Goal: Book appointment/travel/reservation

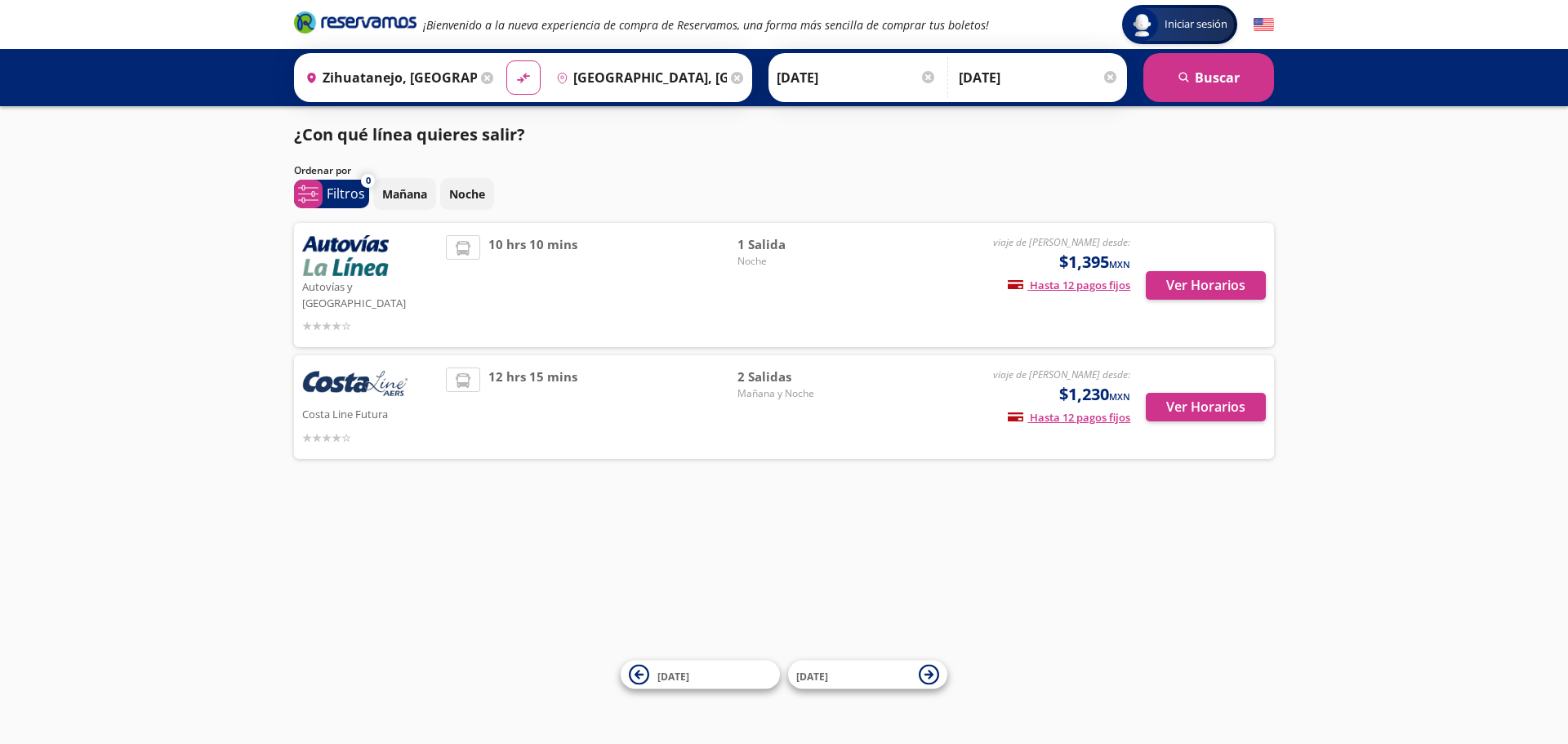
click at [695, 67] on input "[GEOGRAPHIC_DATA], [GEOGRAPHIC_DATA]" at bounding box center [638, 78] width 178 height 41
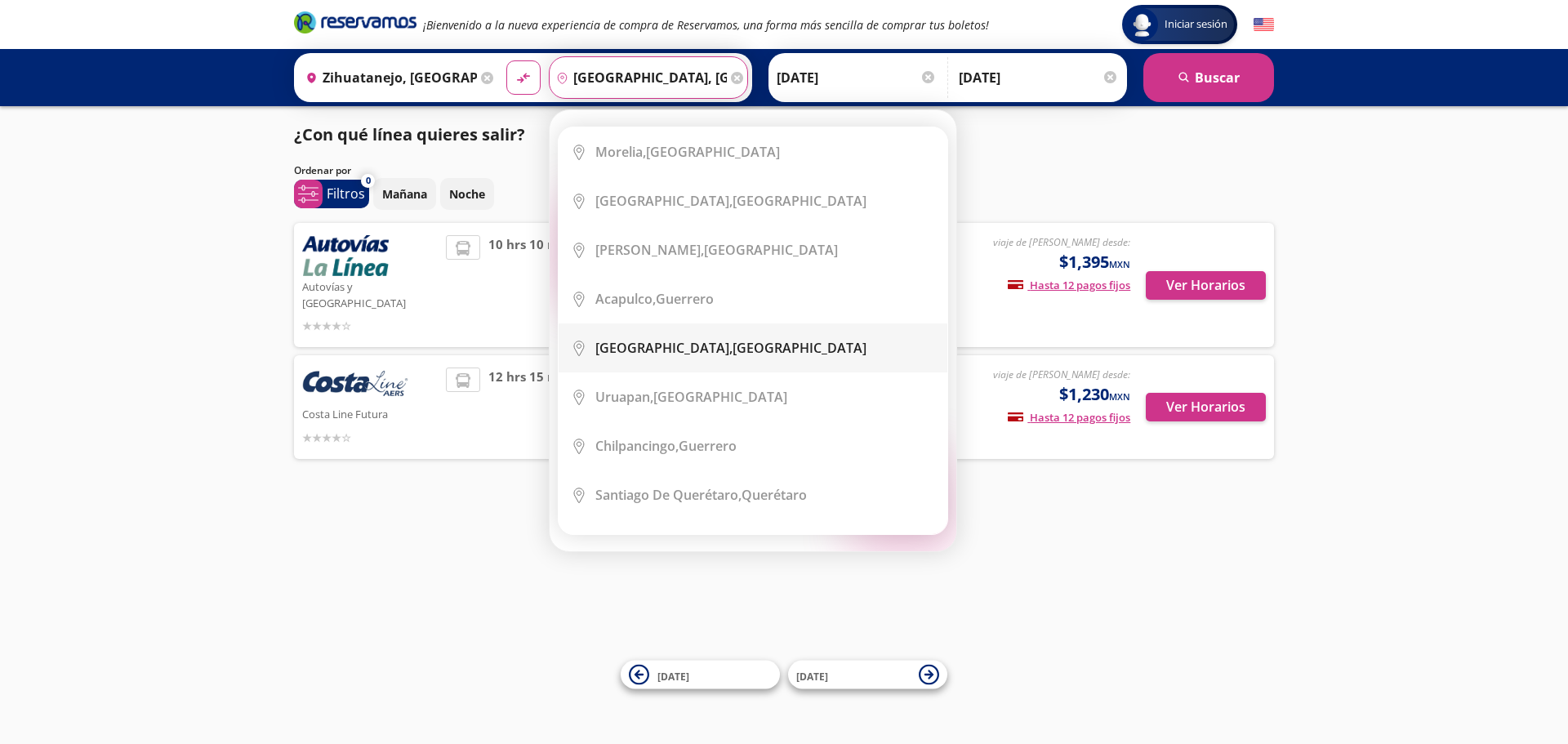
click at [719, 352] on div "[GEOGRAPHIC_DATA], [GEOGRAPHIC_DATA]" at bounding box center [731, 348] width 271 height 18
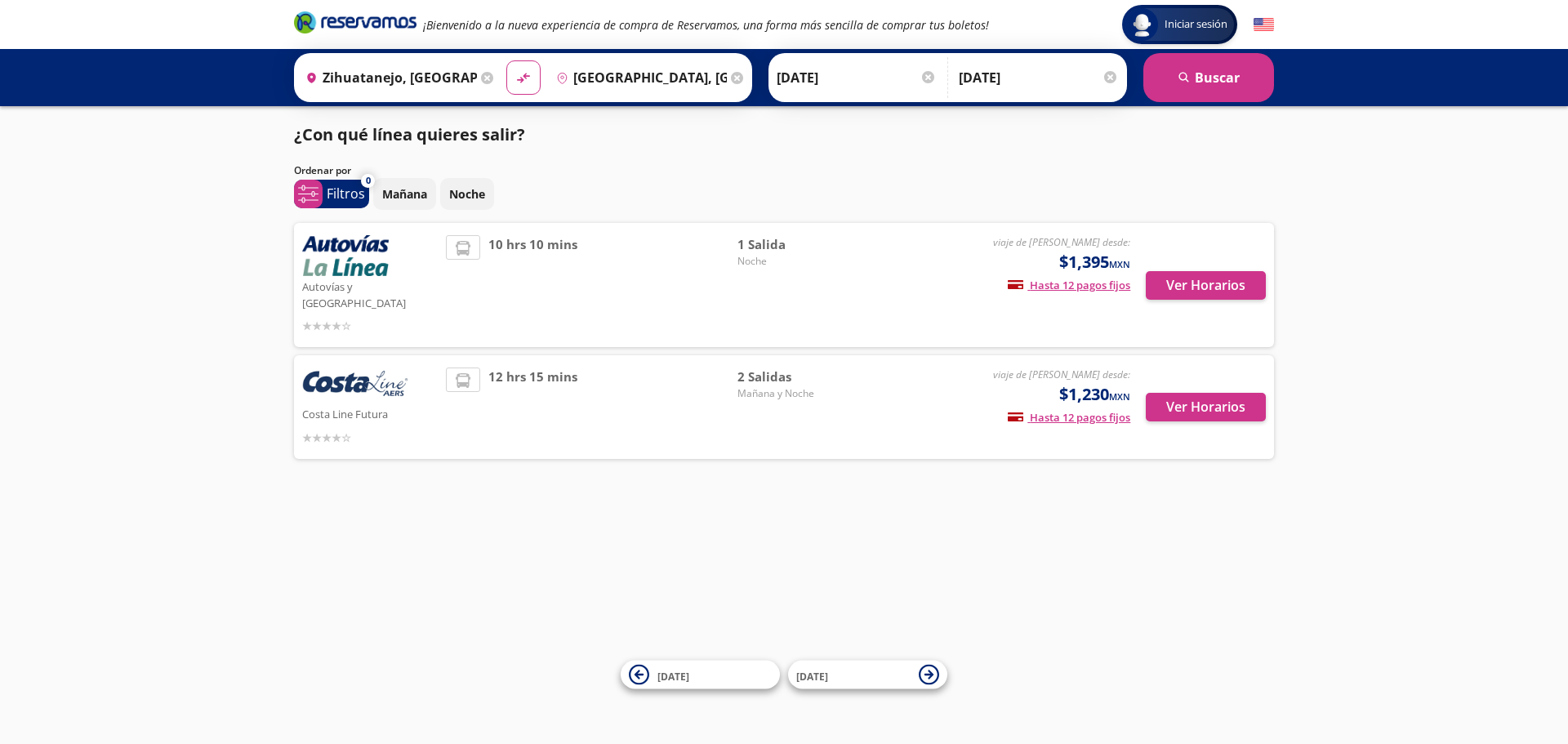
click at [464, 67] on input "Zihuatanejo, [GEOGRAPHIC_DATA]" at bounding box center [388, 78] width 178 height 41
click at [581, 70] on input "[GEOGRAPHIC_DATA], [GEOGRAPHIC_DATA]" at bounding box center [638, 78] width 178 height 41
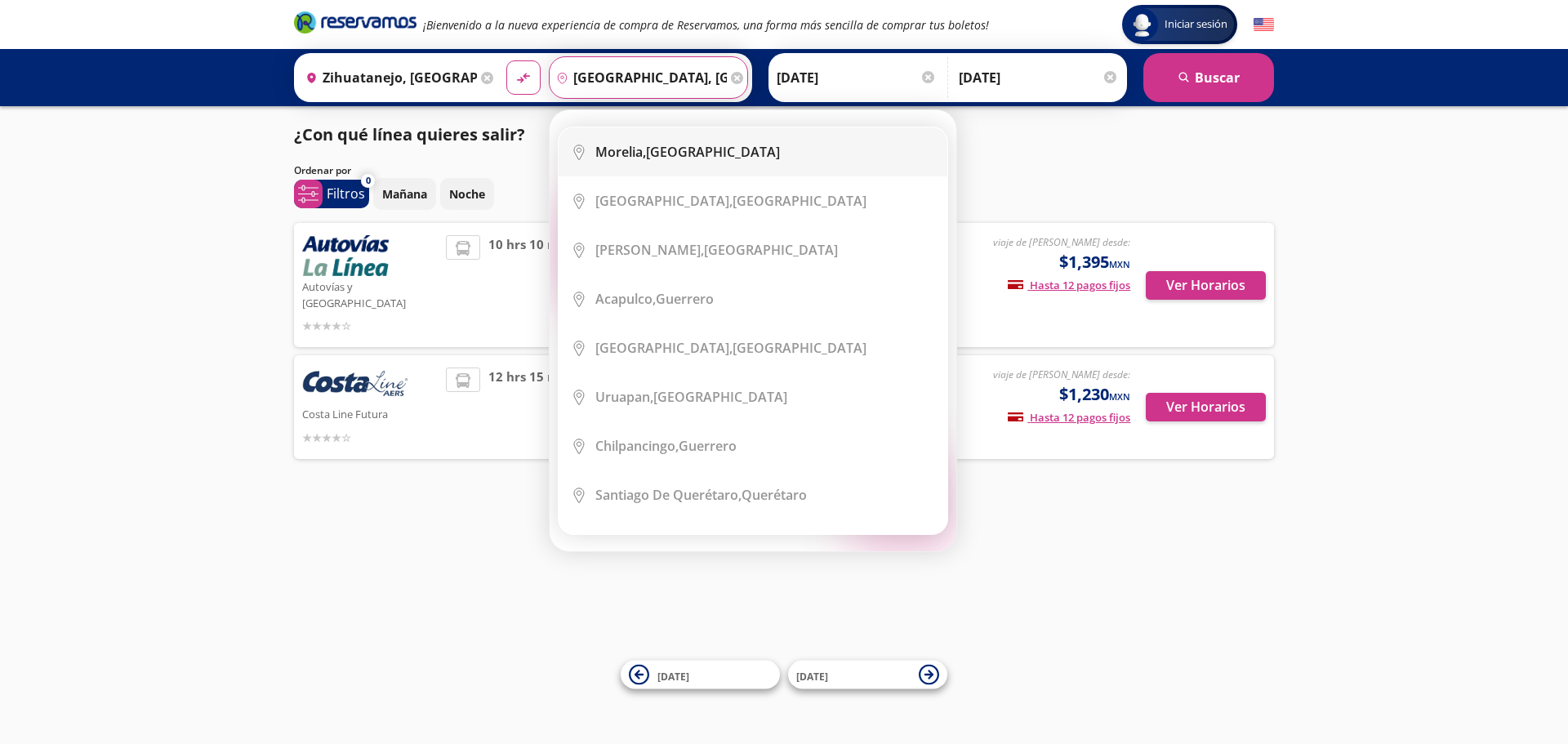
click at [620, 151] on b "Morelia," at bounding box center [620, 151] width 50 height 18
type input "[GEOGRAPHIC_DATA], [GEOGRAPHIC_DATA]"
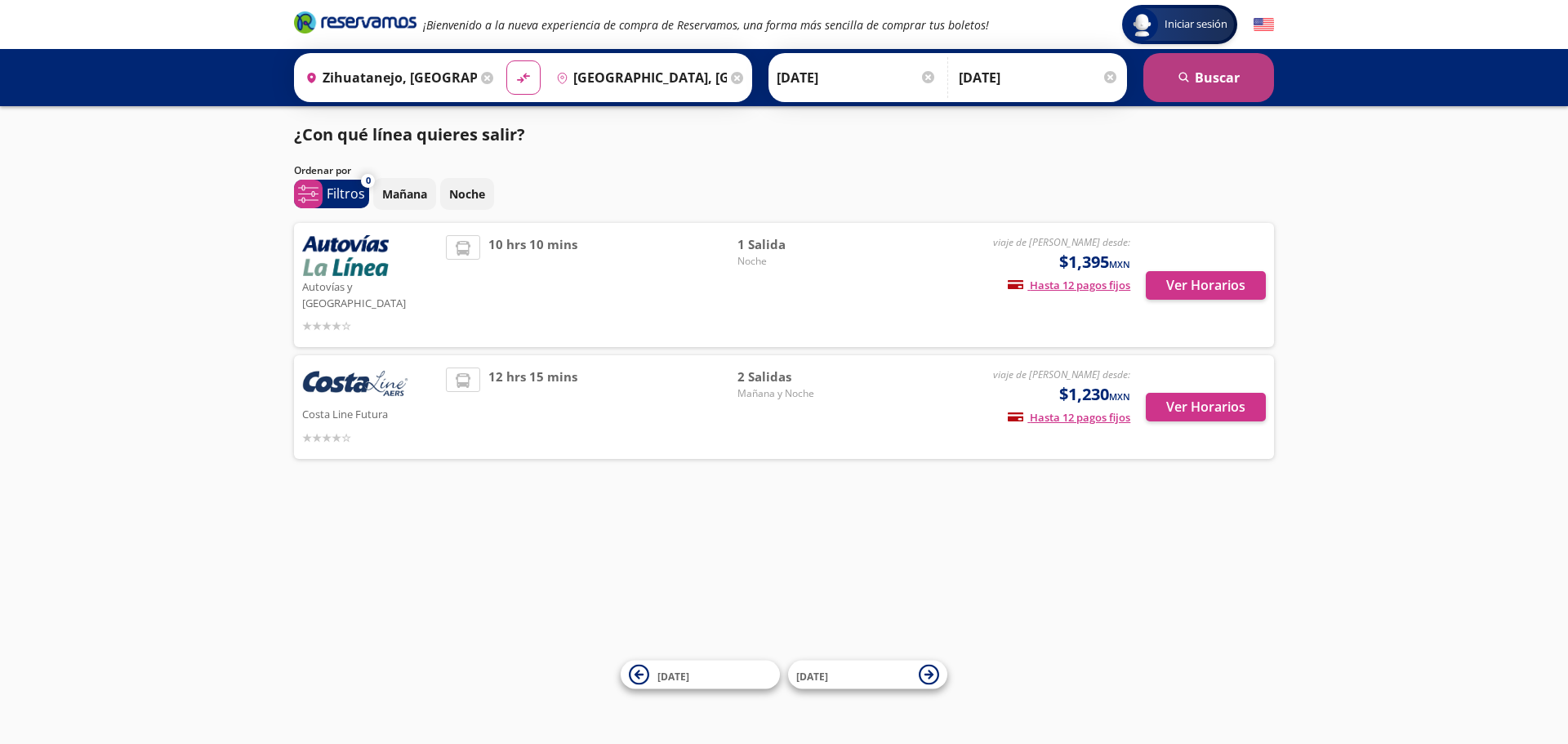
click at [1164, 76] on button "search [GEOGRAPHIC_DATA]" at bounding box center [1208, 77] width 131 height 49
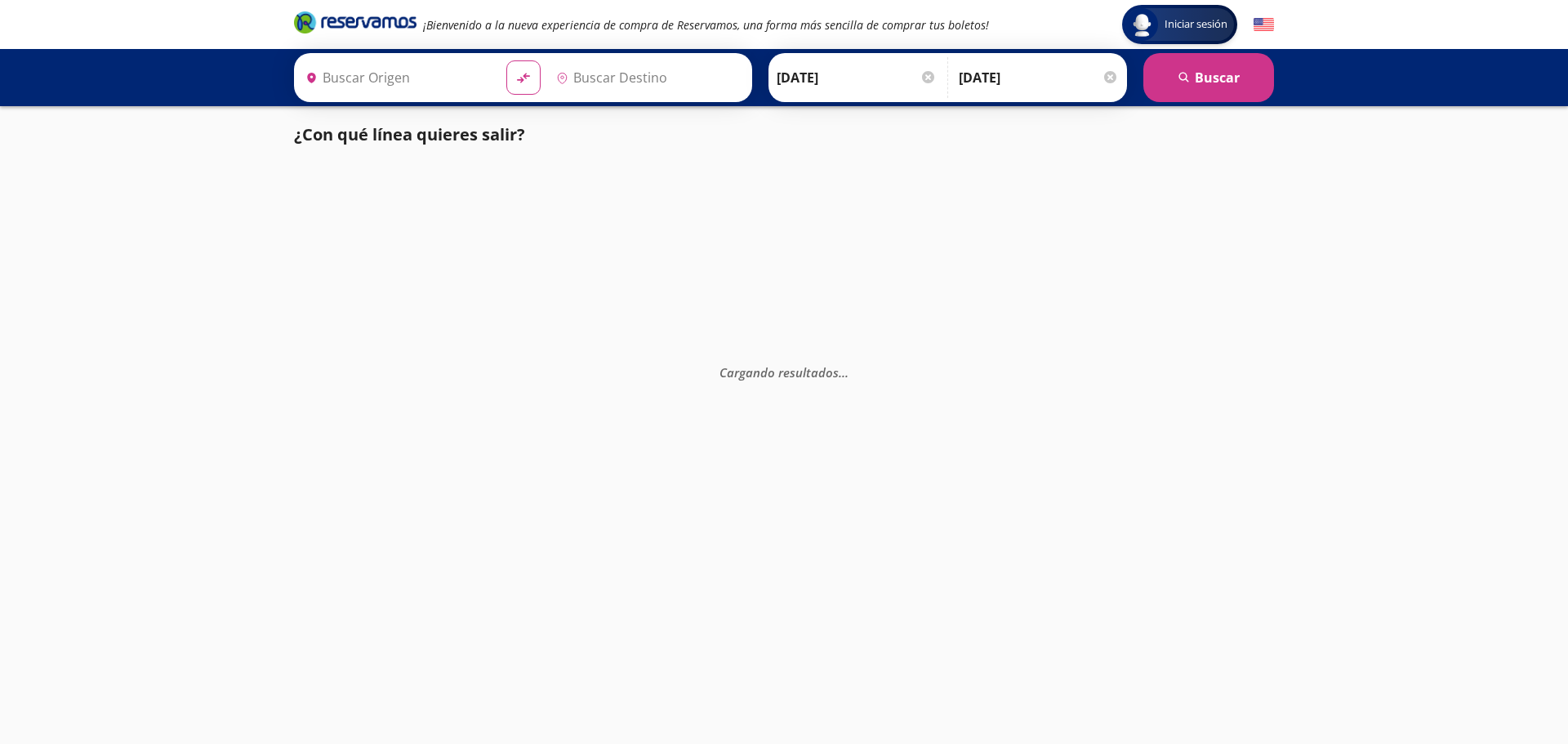
type input "[GEOGRAPHIC_DATA], [GEOGRAPHIC_DATA]"
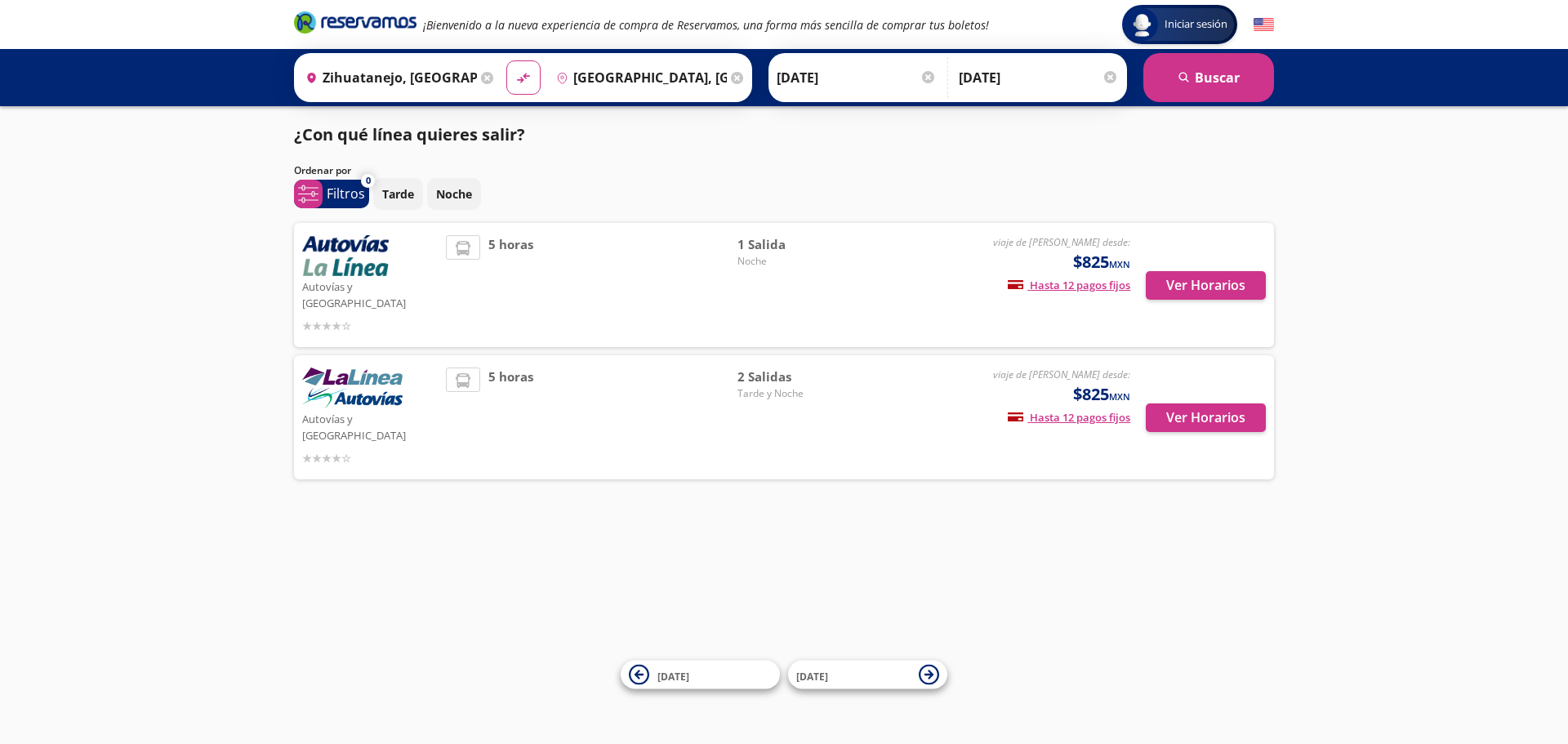
click at [414, 80] on input "Zihuatanejo, [GEOGRAPHIC_DATA]" at bounding box center [388, 78] width 178 height 41
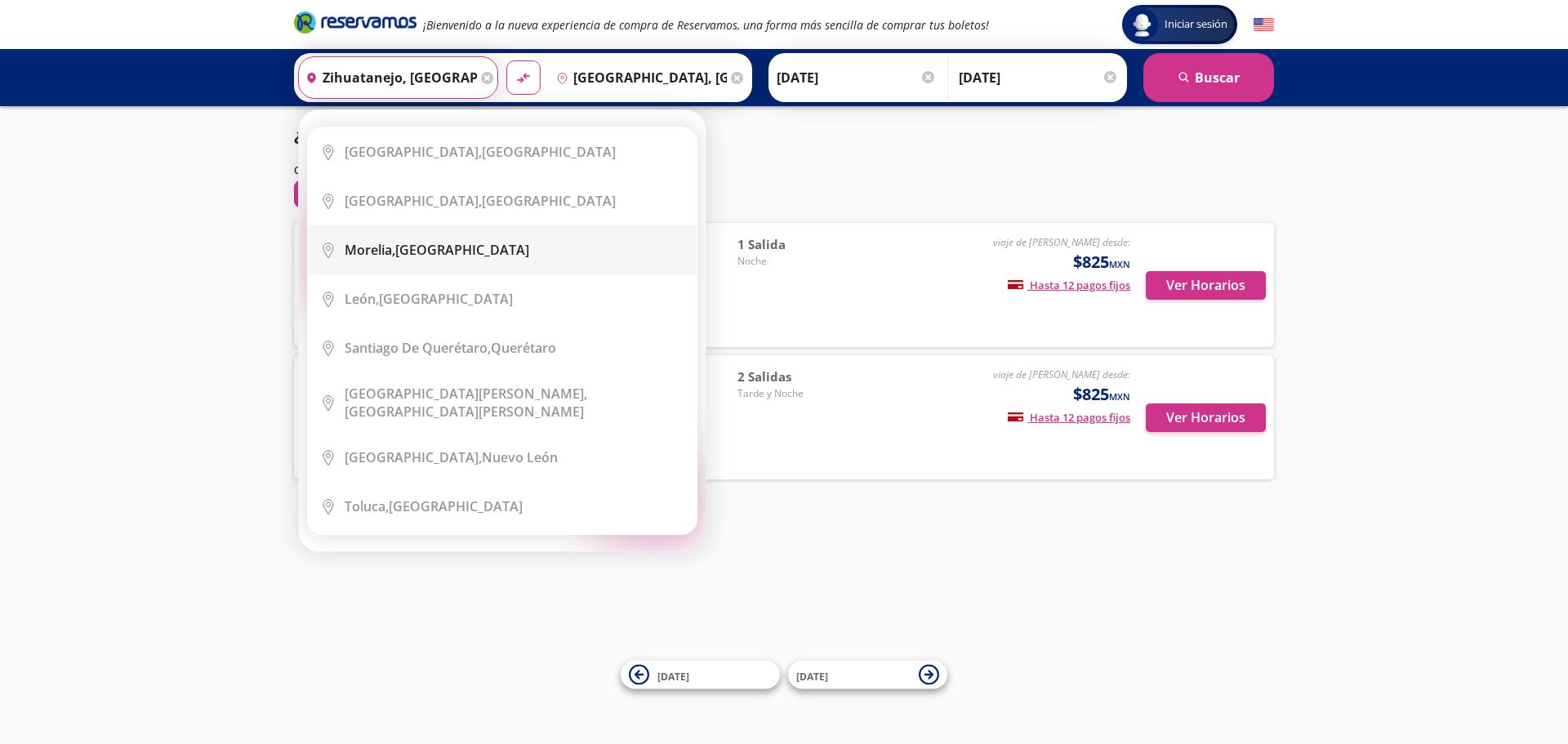
click at [391, 253] on b "Morelia," at bounding box center [369, 249] width 50 height 18
type input "[GEOGRAPHIC_DATA], [GEOGRAPHIC_DATA]"
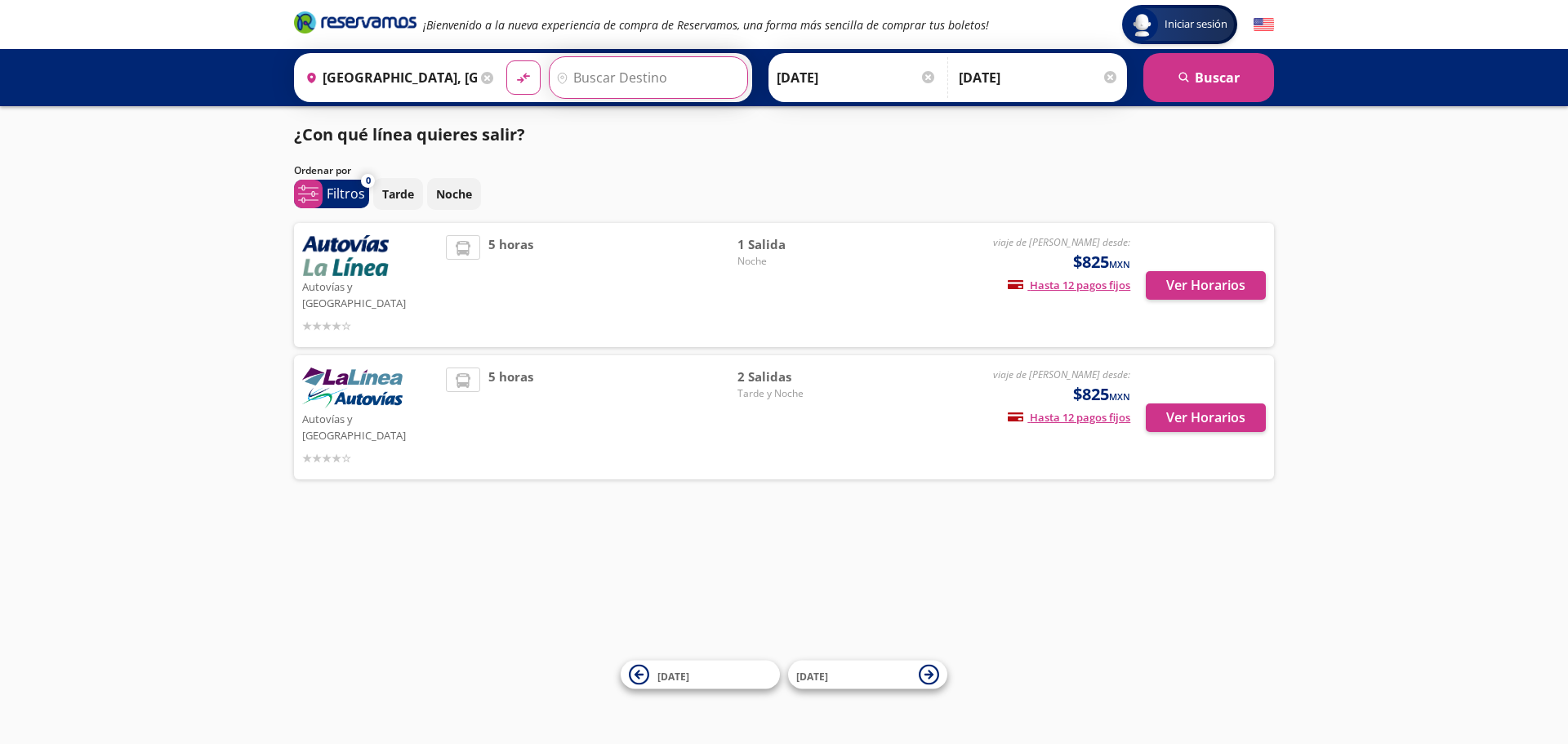
click at [627, 85] on input "Destino" at bounding box center [646, 78] width 194 height 41
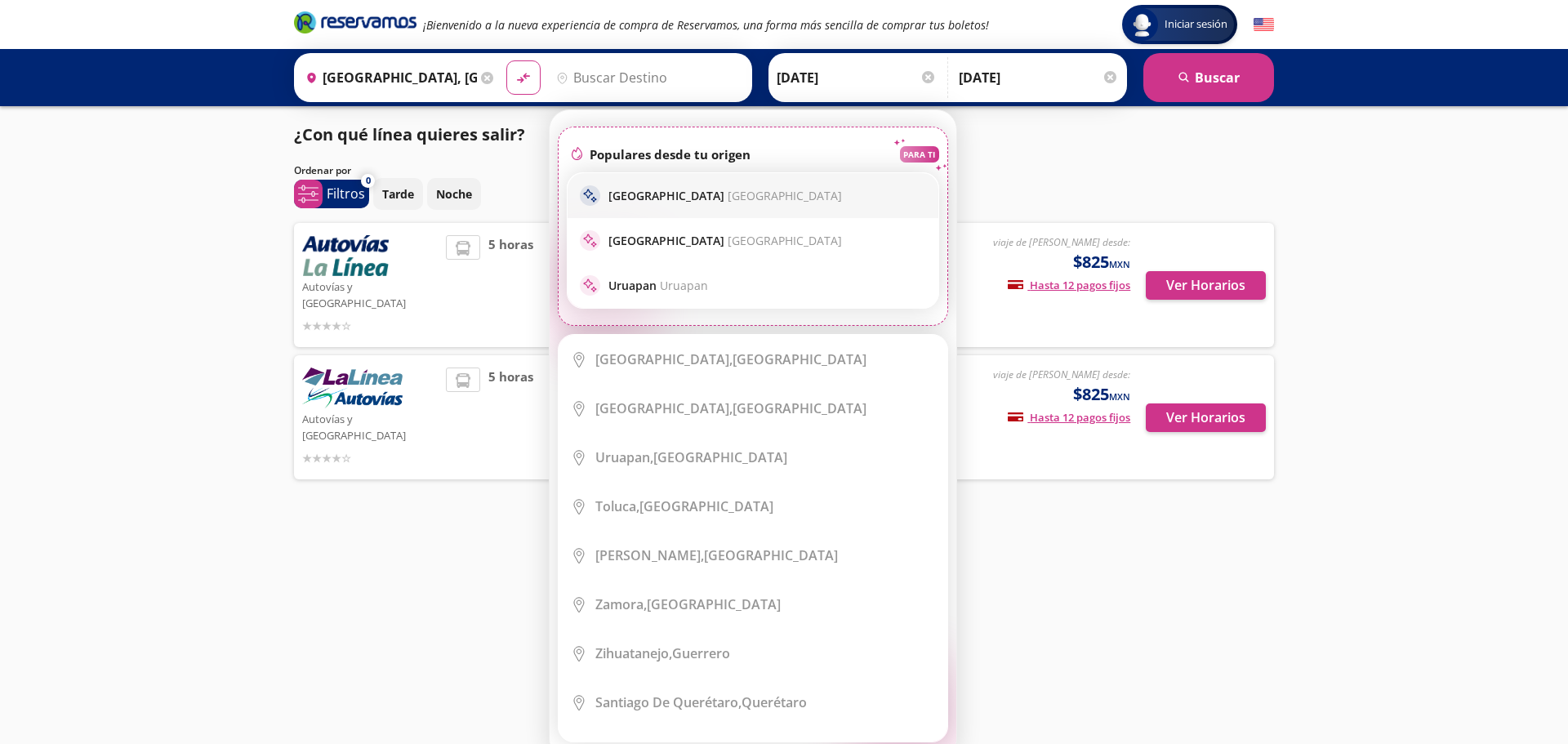
click at [654, 191] on p "[GEOGRAPHIC_DATA] [GEOGRAPHIC_DATA]" at bounding box center [725, 196] width 233 height 15
type input "[GEOGRAPHIC_DATA], [GEOGRAPHIC_DATA]"
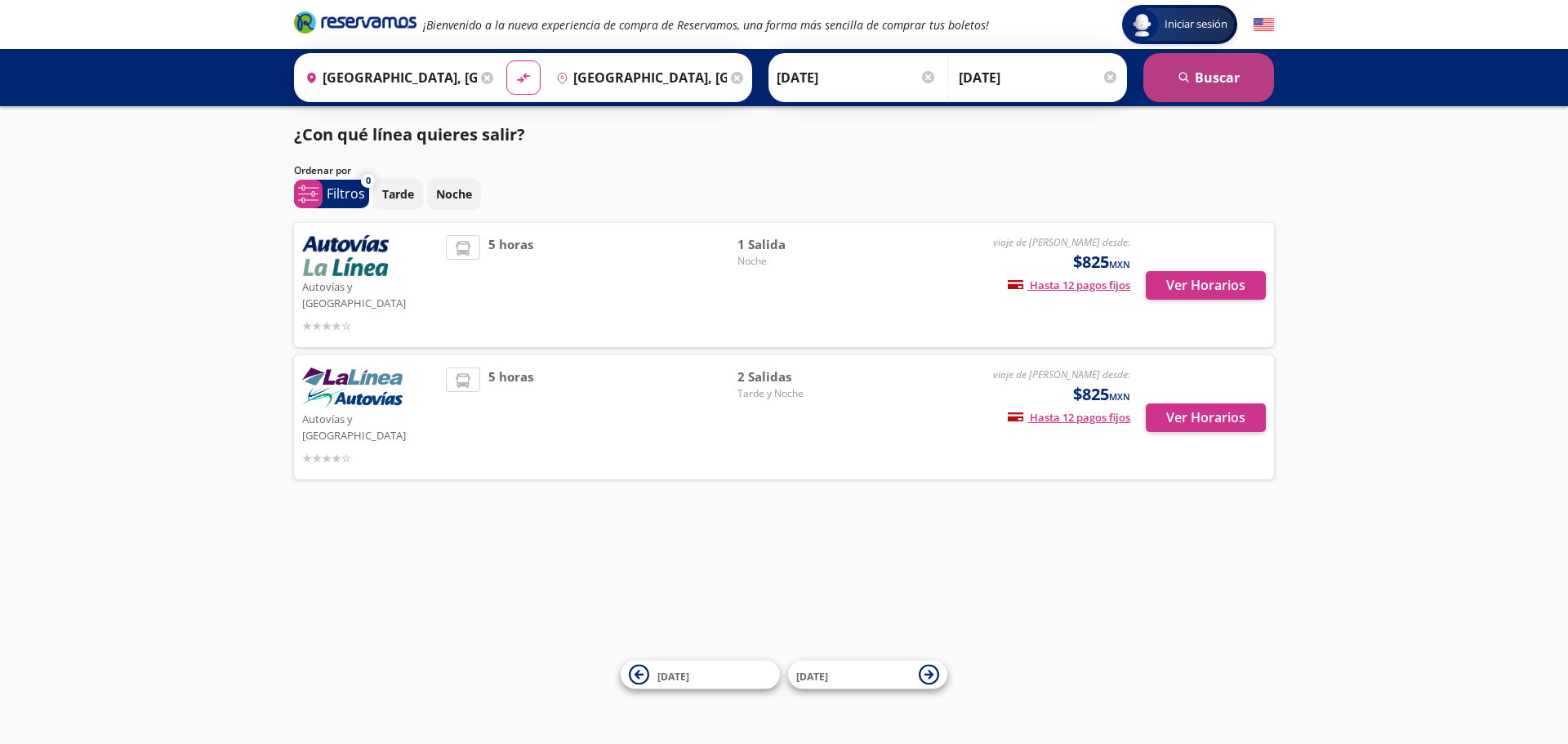
click at [1201, 83] on button "search [GEOGRAPHIC_DATA]" at bounding box center [1208, 77] width 131 height 49
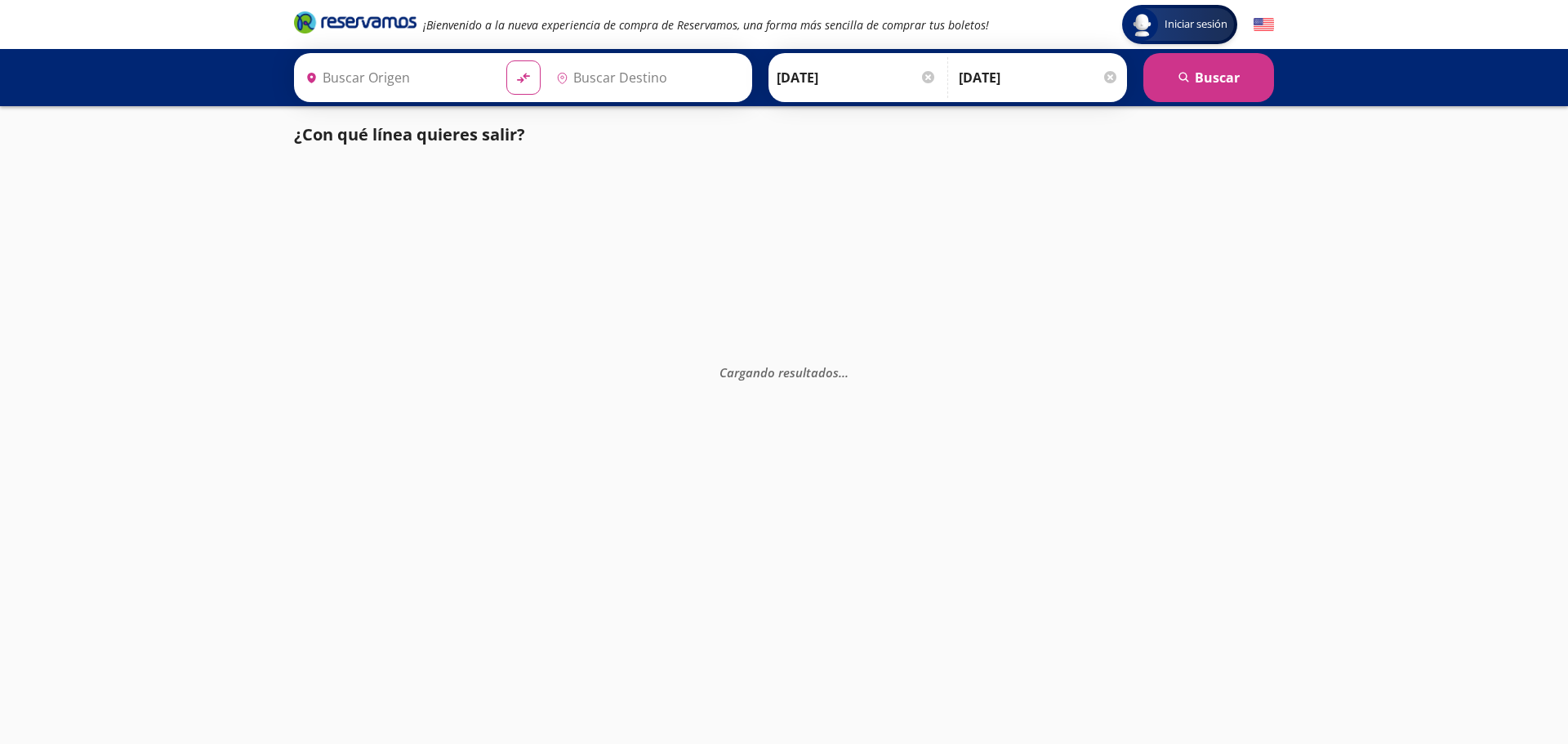
type input "[GEOGRAPHIC_DATA], [GEOGRAPHIC_DATA]"
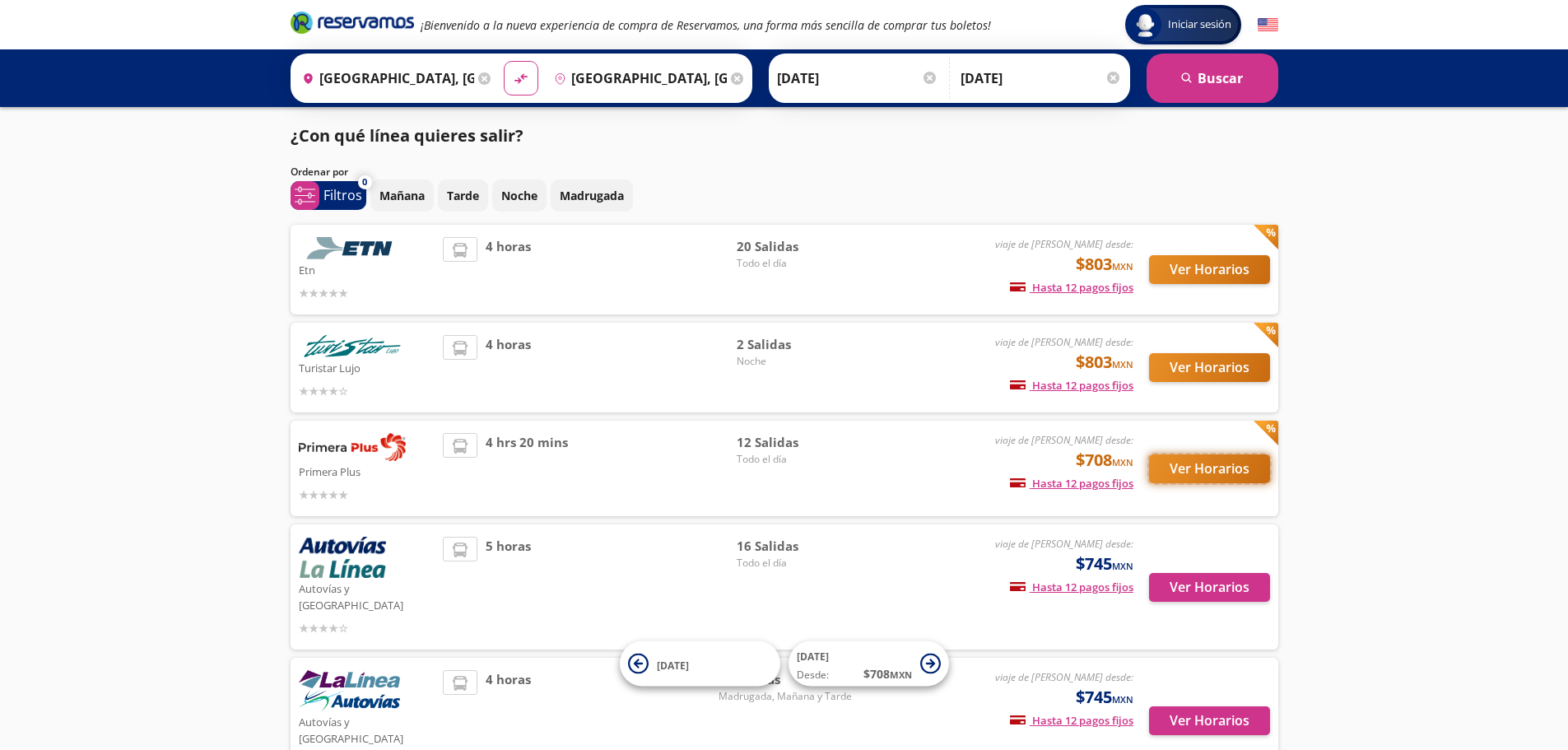
click at [1213, 467] on button "Ver Horarios" at bounding box center [1210, 468] width 121 height 28
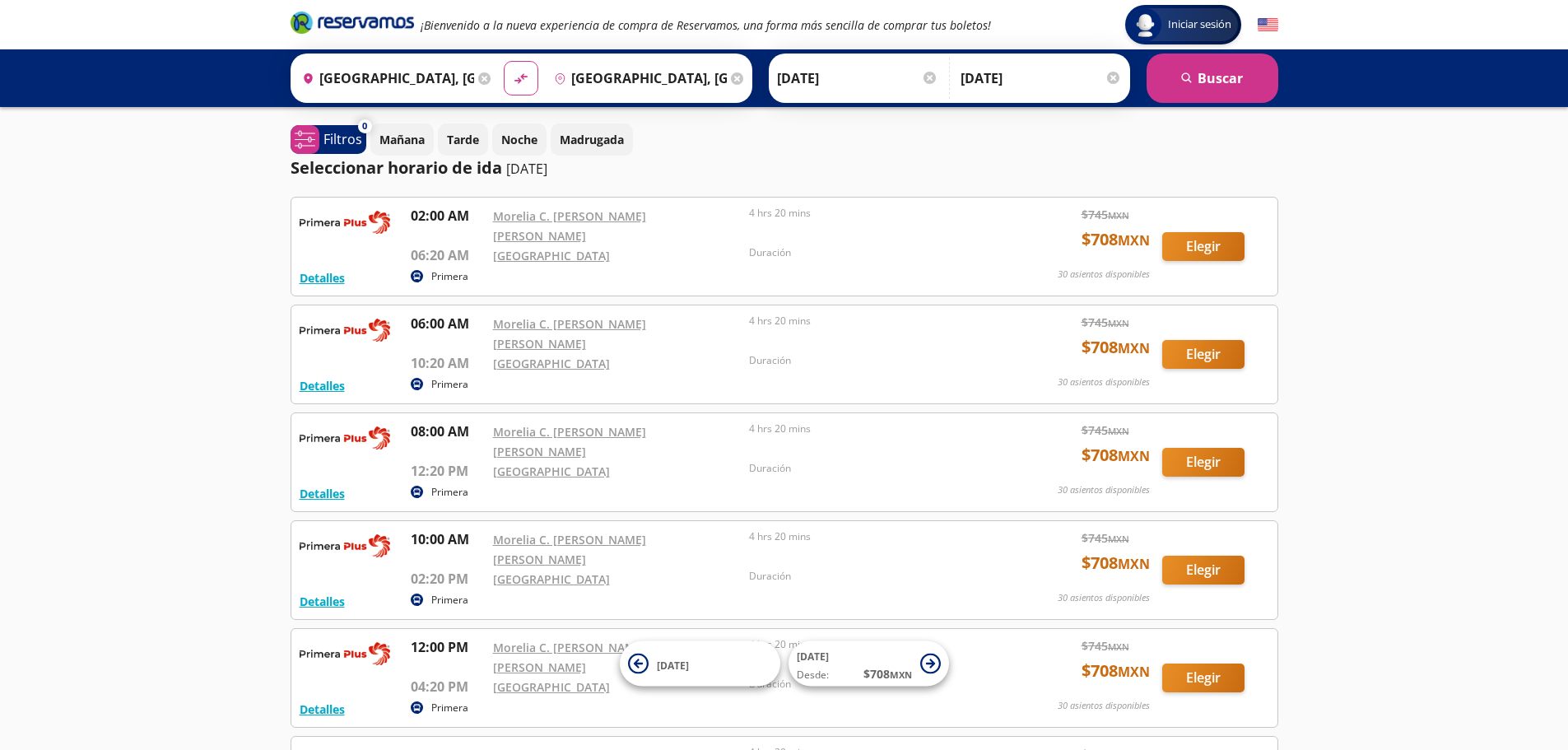
scroll to position [83, 0]
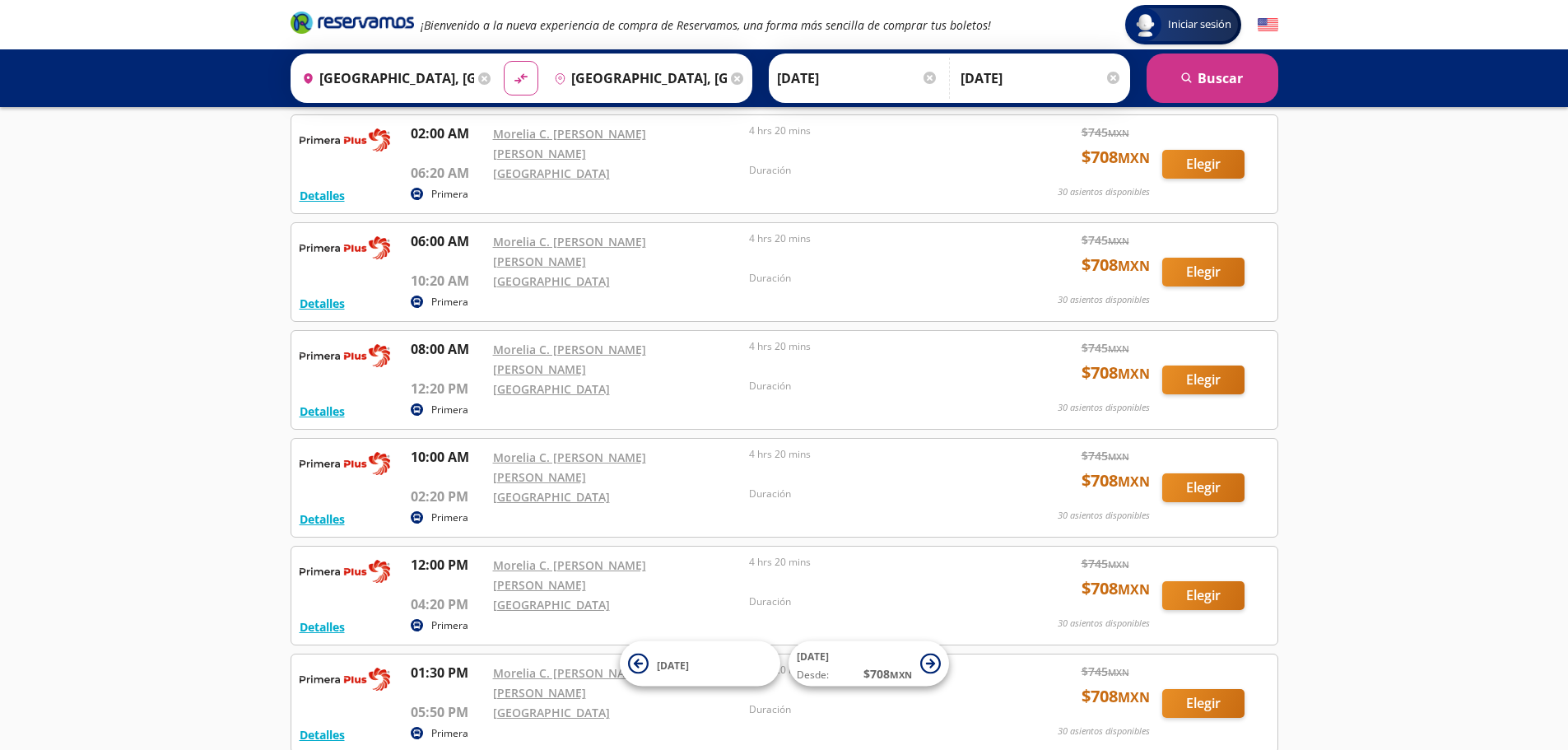
click at [437, 68] on input "[GEOGRAPHIC_DATA], [GEOGRAPHIC_DATA]" at bounding box center [385, 78] width 179 height 41
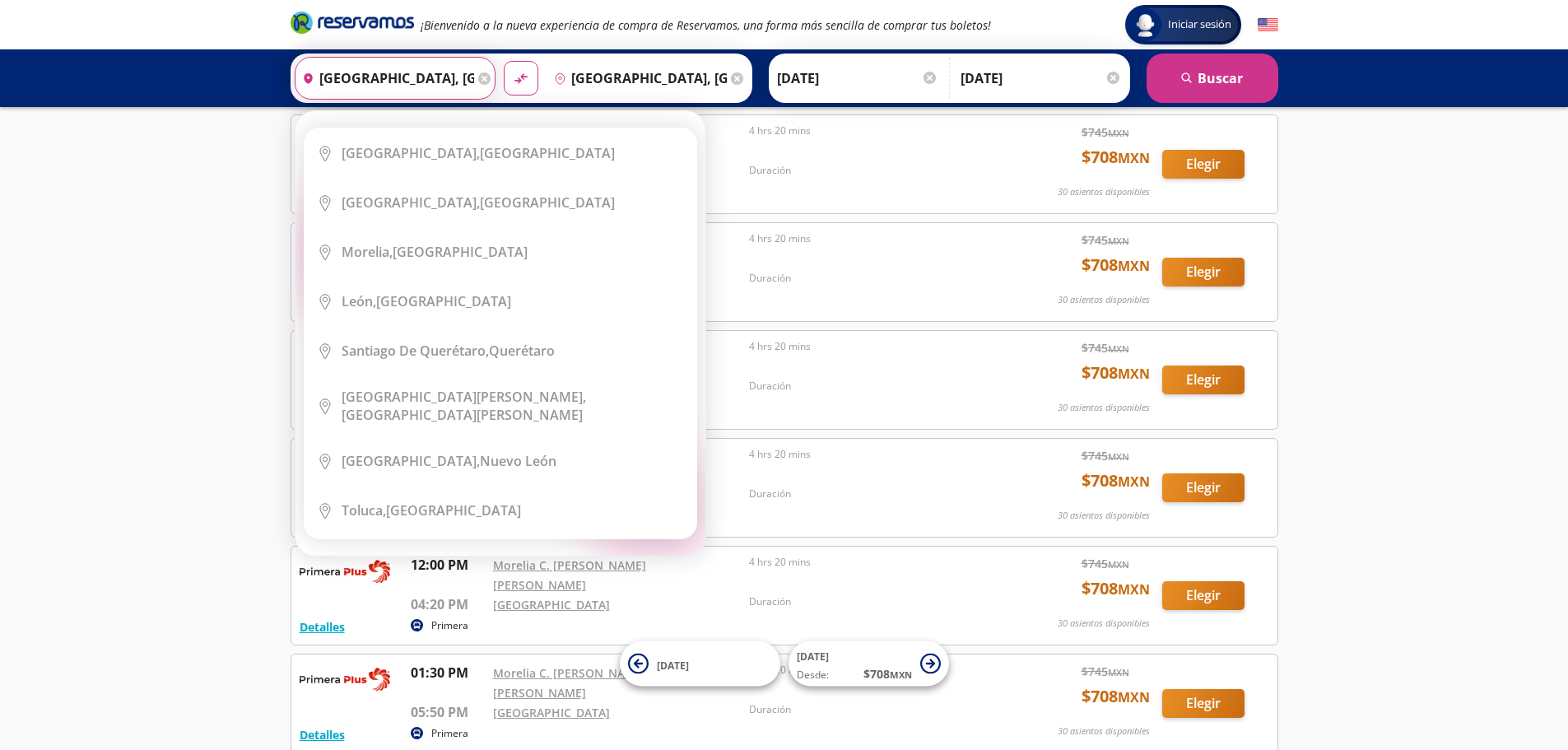
drag, startPoint x: 454, startPoint y: 77, endPoint x: 277, endPoint y: 100, distance: 178.5
click at [277, 100] on div "Origen heroicons:map-pin-20-solid [GEOGRAPHIC_DATA], [GEOGRAPHIC_DATA] Elige tu…" at bounding box center [784, 77] width 1568 height 58
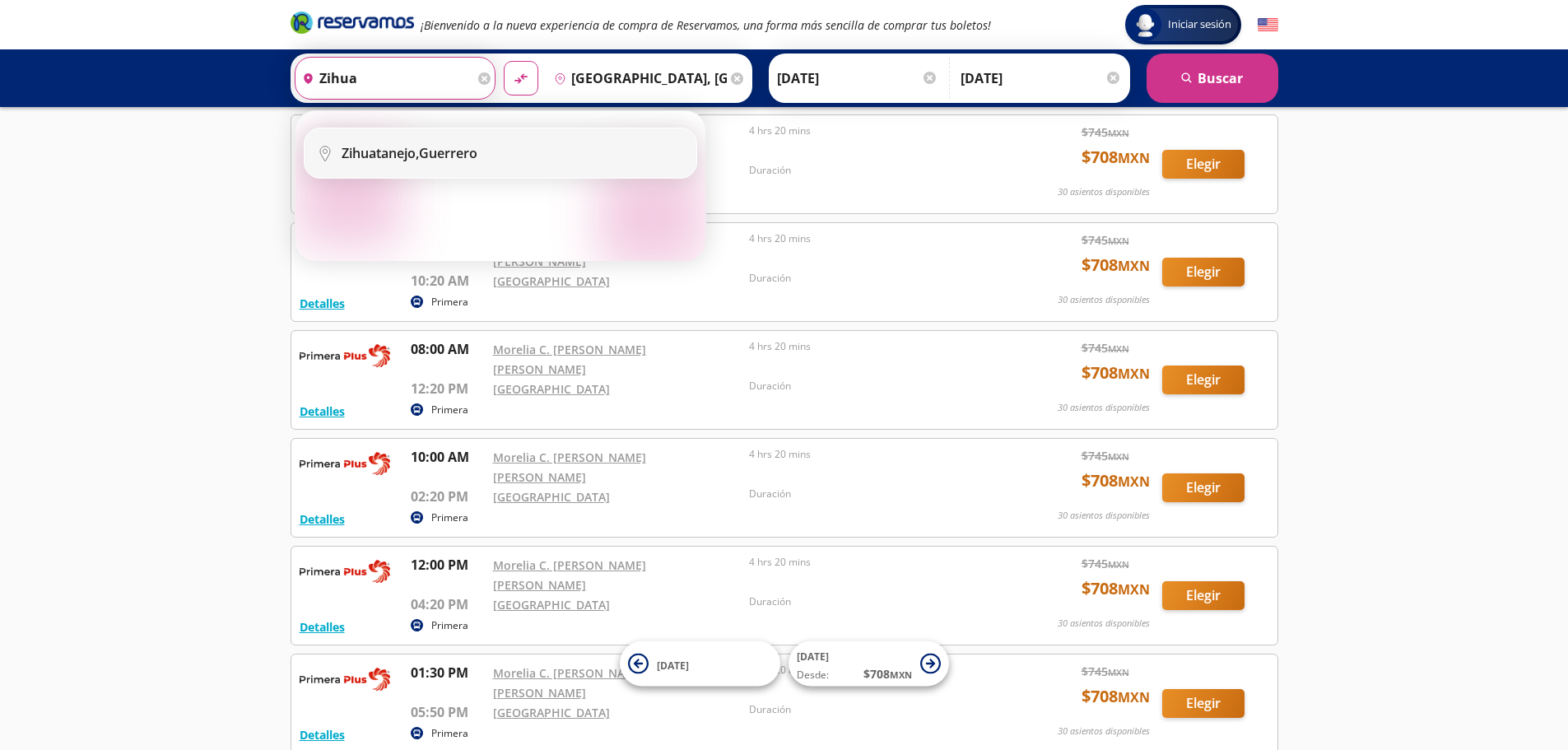
click at [357, 172] on li "City Icon [GEOGRAPHIC_DATA], [GEOGRAPHIC_DATA]" at bounding box center [501, 152] width 392 height 49
type input "Zihuatanejo, [GEOGRAPHIC_DATA]"
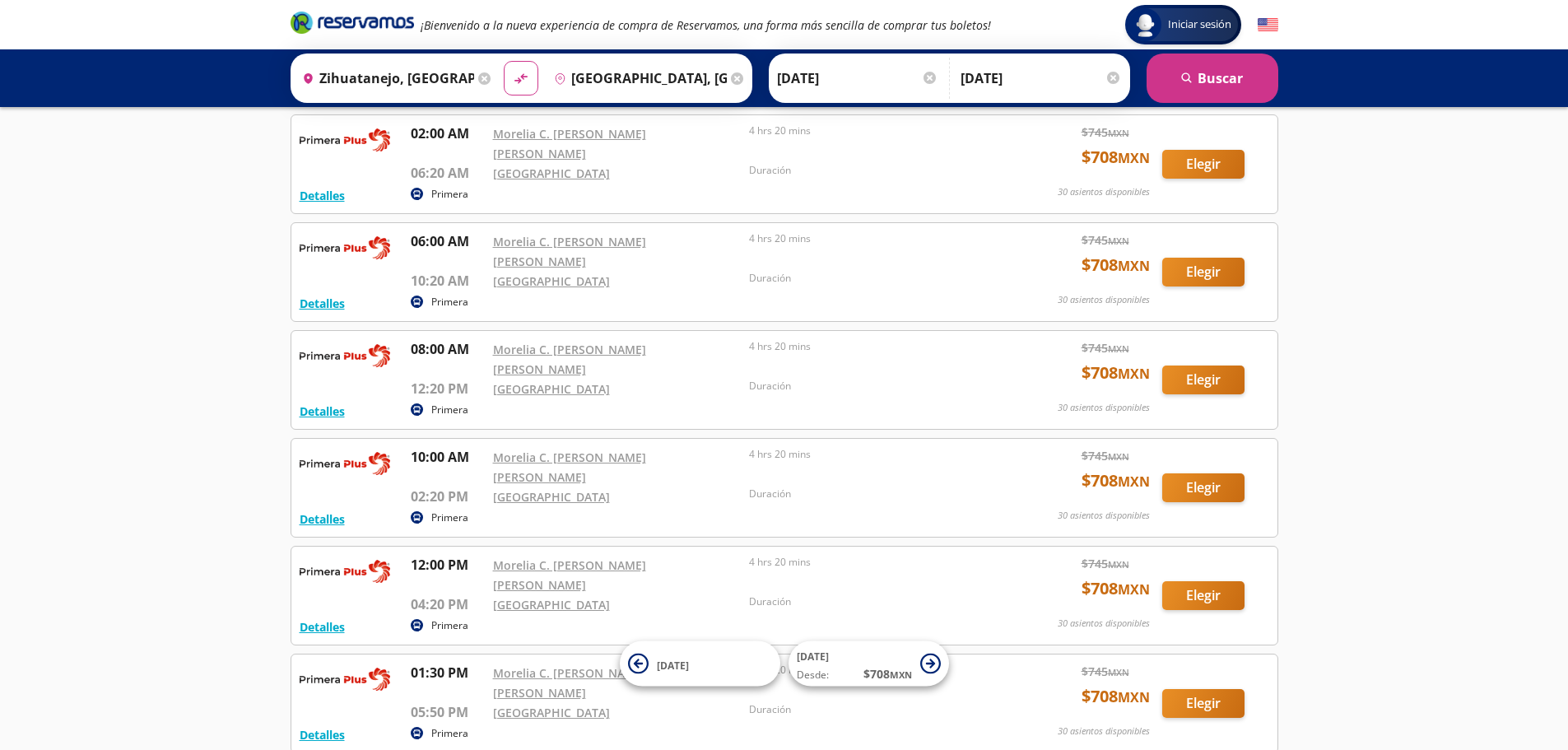
click at [644, 65] on input "[GEOGRAPHIC_DATA], [GEOGRAPHIC_DATA]" at bounding box center [638, 78] width 179 height 41
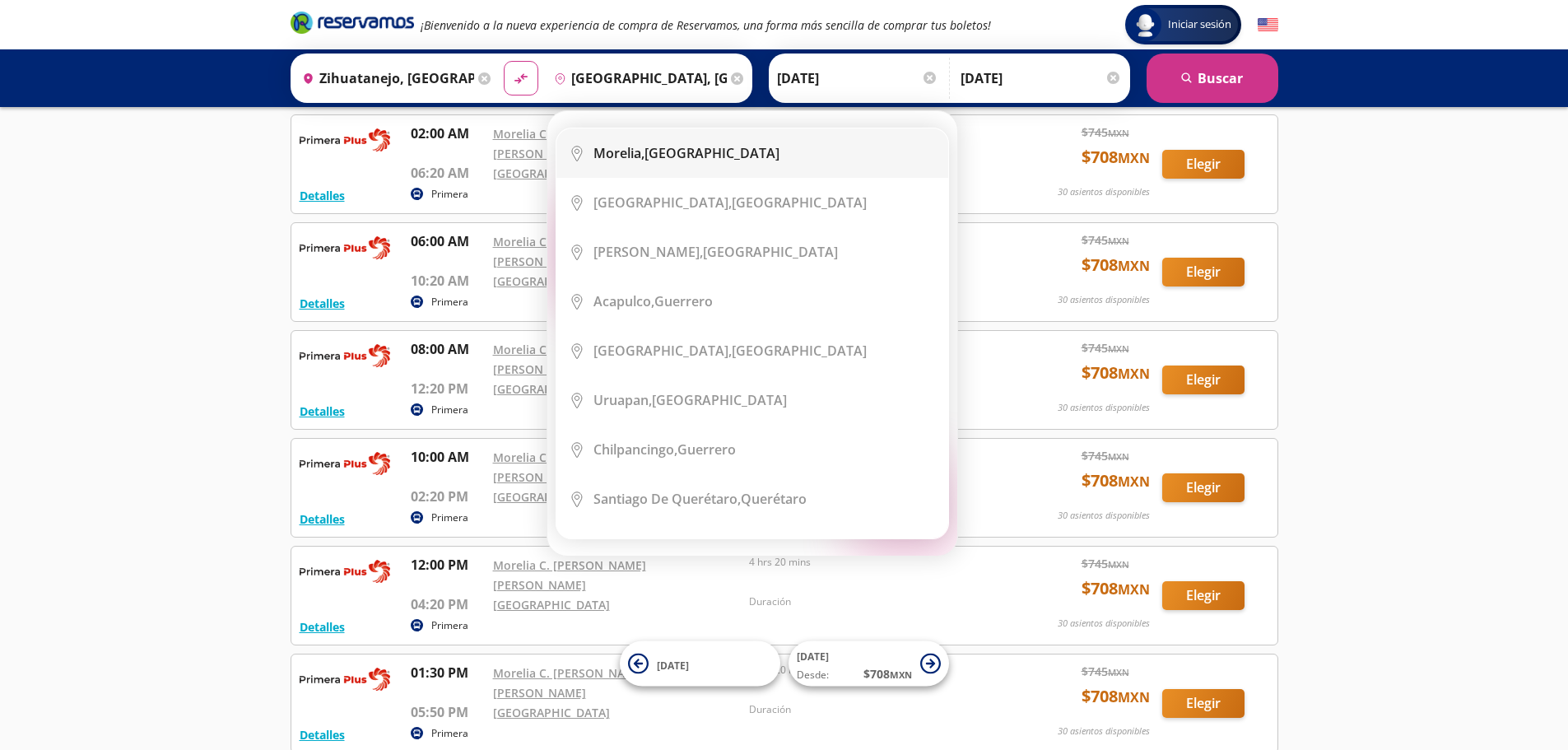
click at [655, 163] on li "City Icon [GEOGRAPHIC_DATA], [GEOGRAPHIC_DATA]" at bounding box center [752, 152] width 392 height 49
type input "[GEOGRAPHIC_DATA], [GEOGRAPHIC_DATA]"
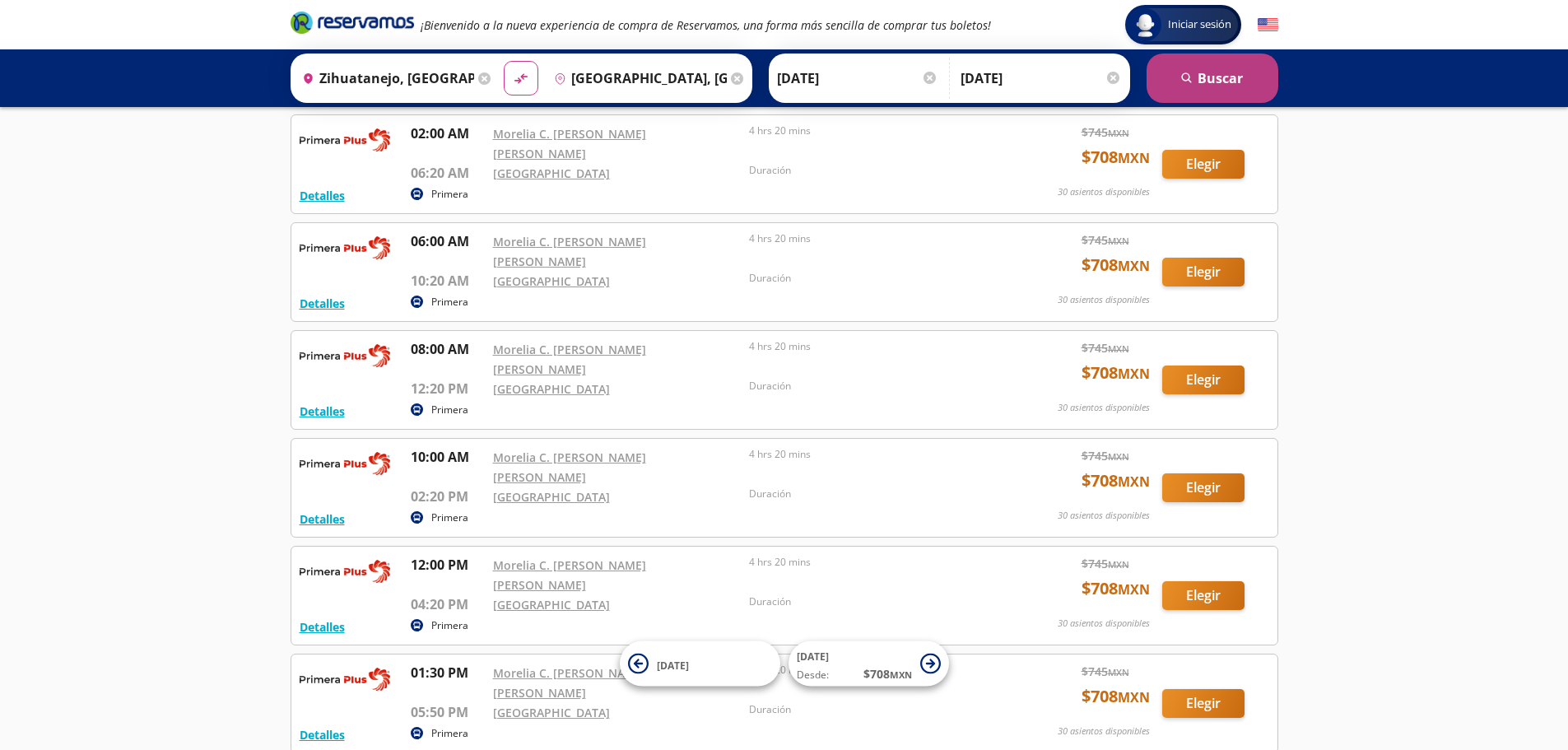
click at [1189, 91] on button "search [GEOGRAPHIC_DATA]" at bounding box center [1212, 77] width 132 height 49
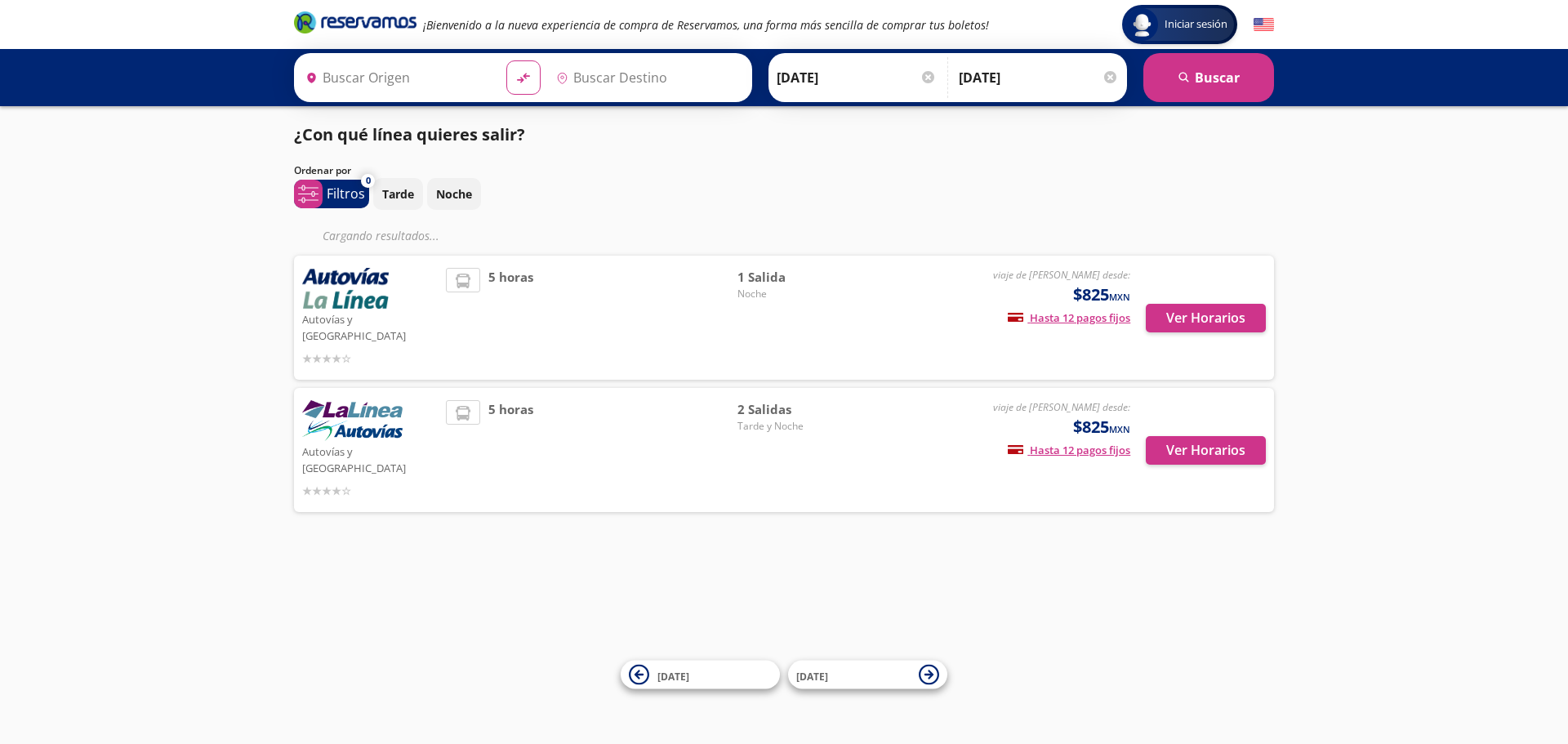
type input "[GEOGRAPHIC_DATA], [GEOGRAPHIC_DATA]"
type input "Zihuatanejo, [GEOGRAPHIC_DATA]"
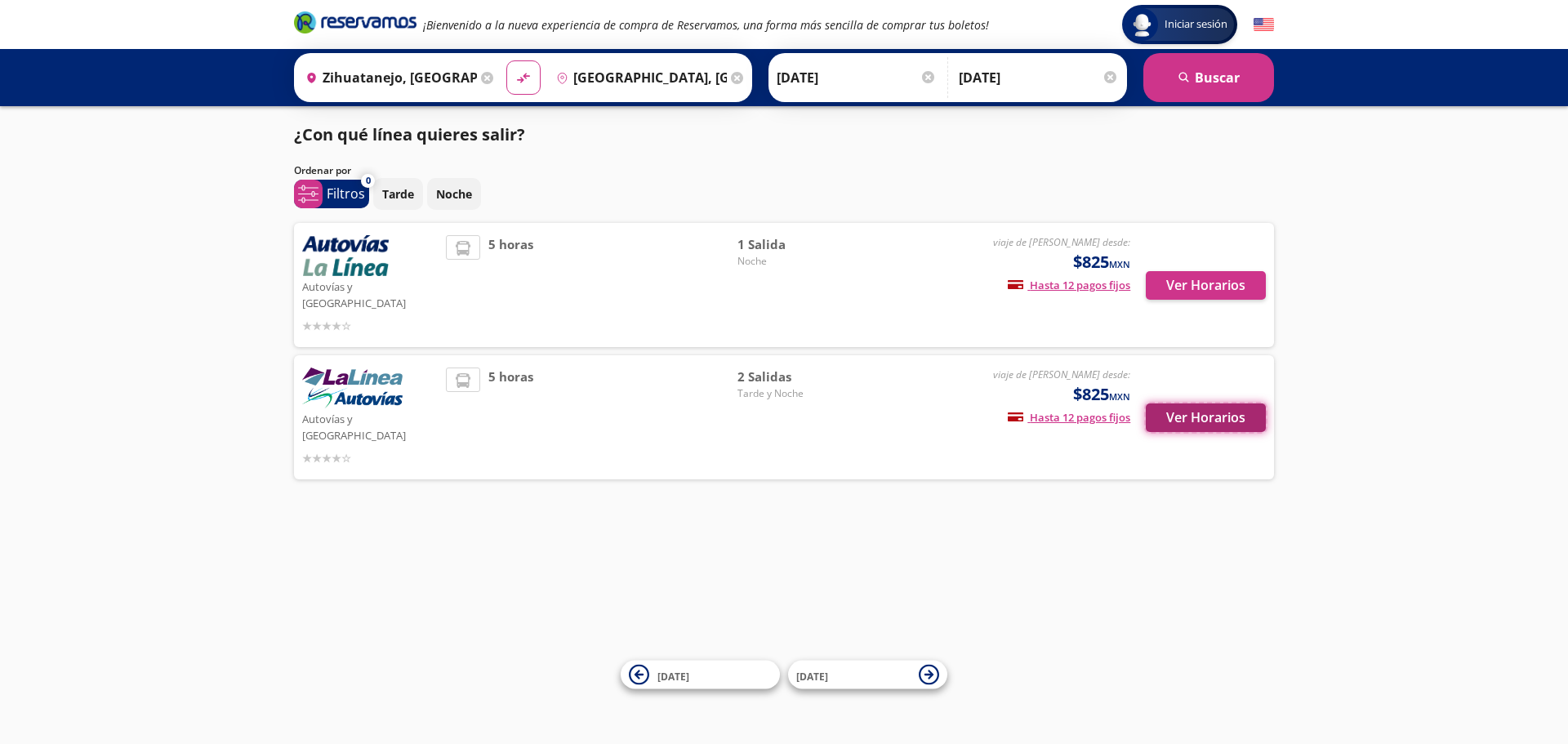
click at [1195, 403] on button "Ver Horarios" at bounding box center [1206, 417] width 120 height 28
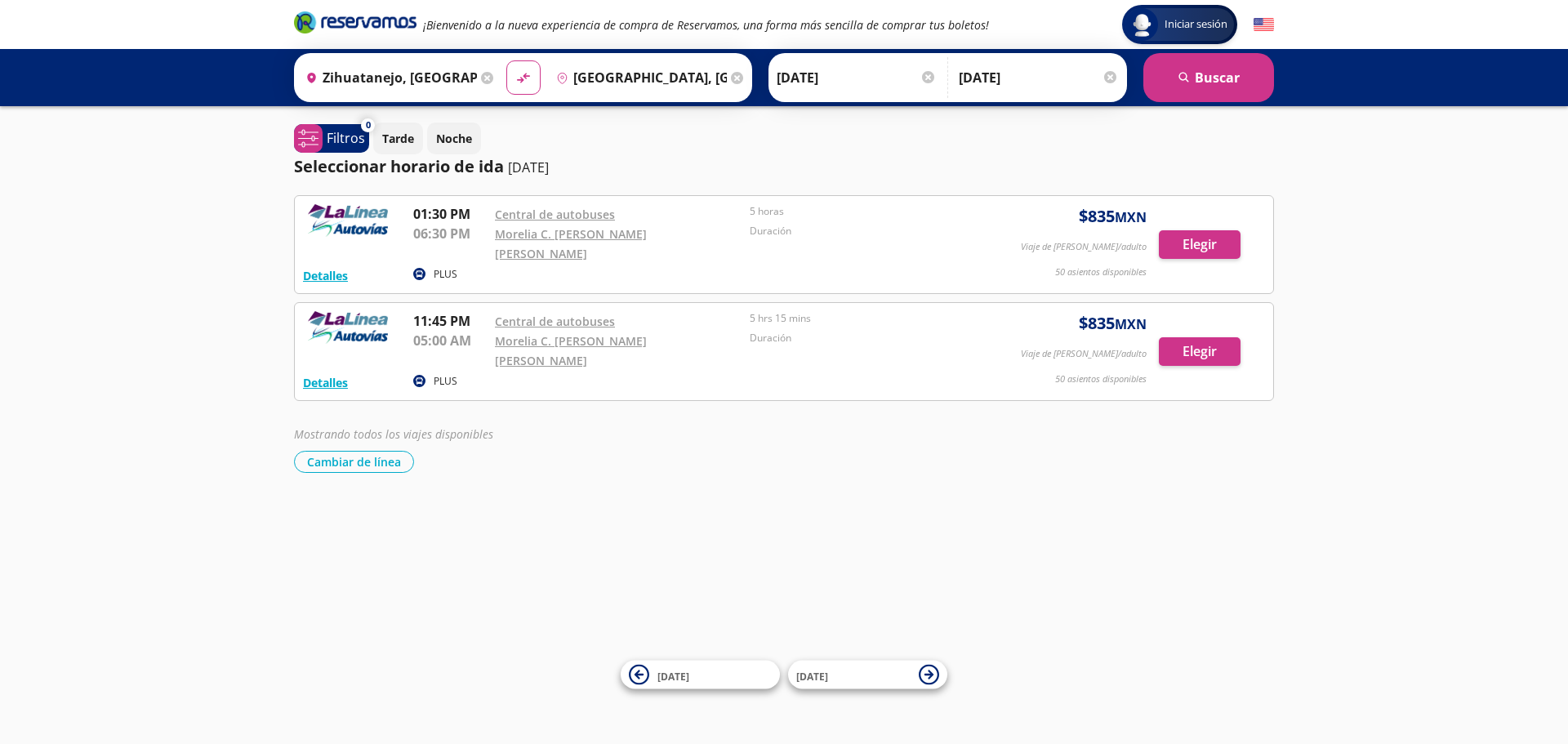
drag, startPoint x: 615, startPoint y: 288, endPoint x: 612, endPoint y: 279, distance: 9.5
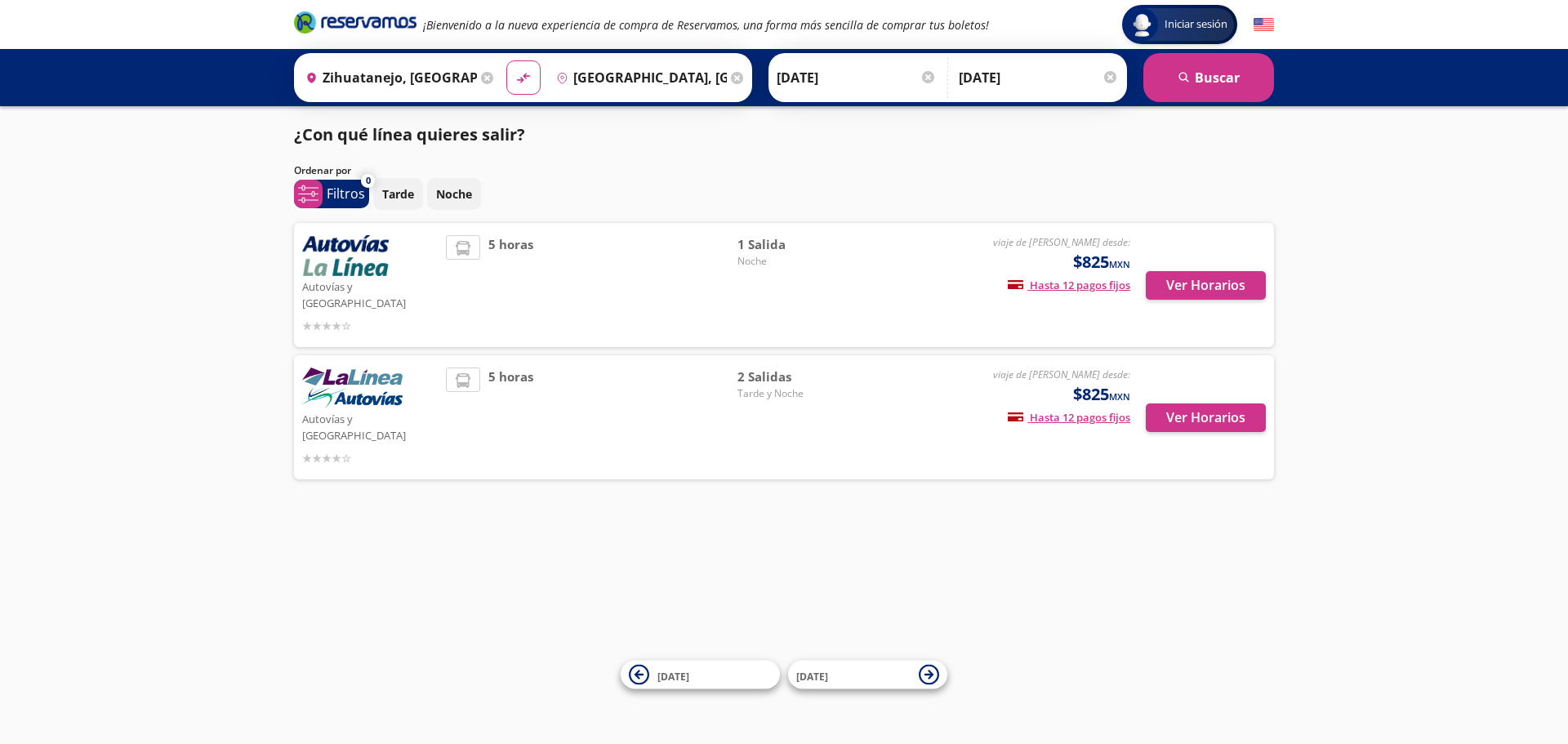
click at [679, 79] on input "[GEOGRAPHIC_DATA], [GEOGRAPHIC_DATA]" at bounding box center [638, 78] width 178 height 41
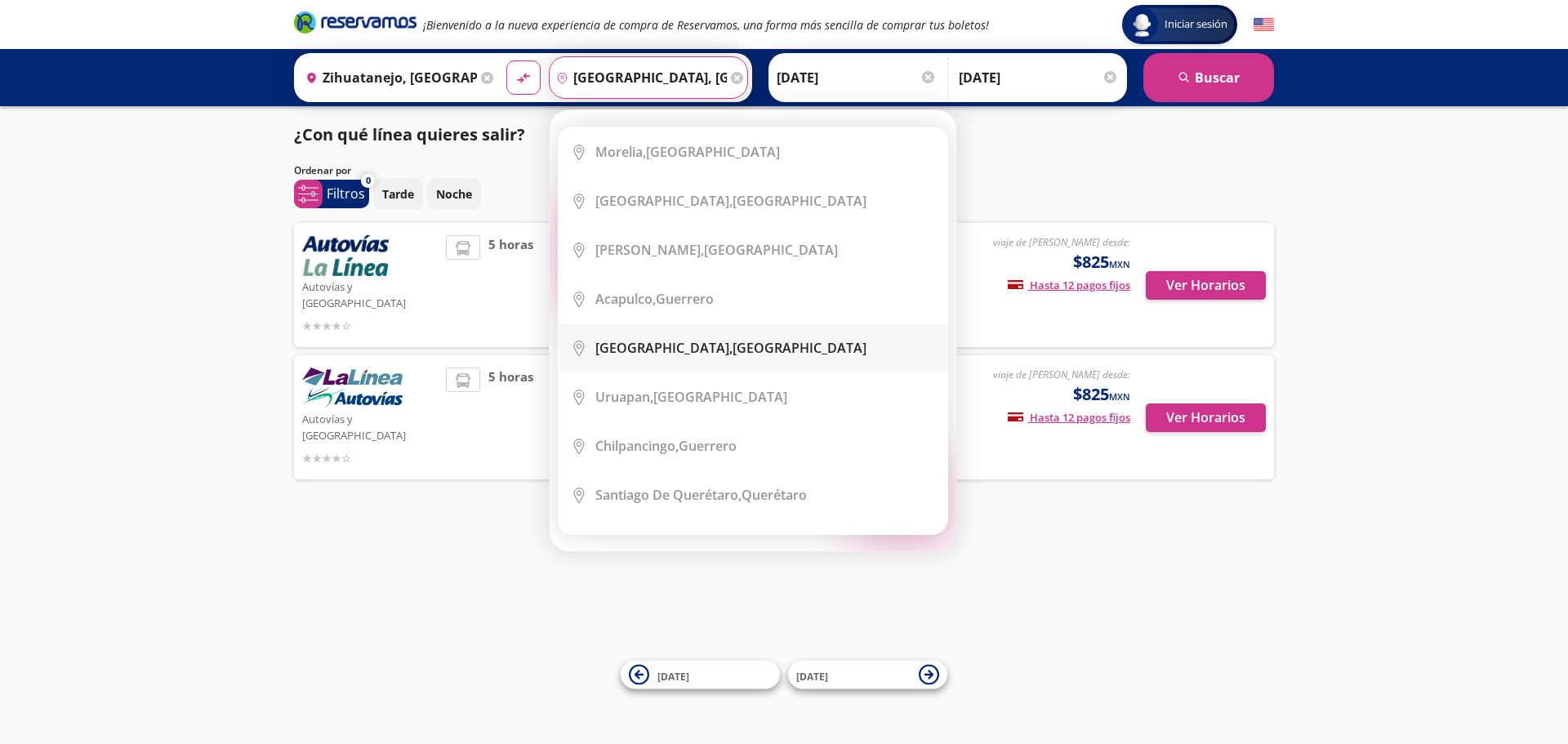
click at [677, 348] on b "[GEOGRAPHIC_DATA]," at bounding box center [664, 348] width 138 height 18
type input "[GEOGRAPHIC_DATA], [GEOGRAPHIC_DATA]"
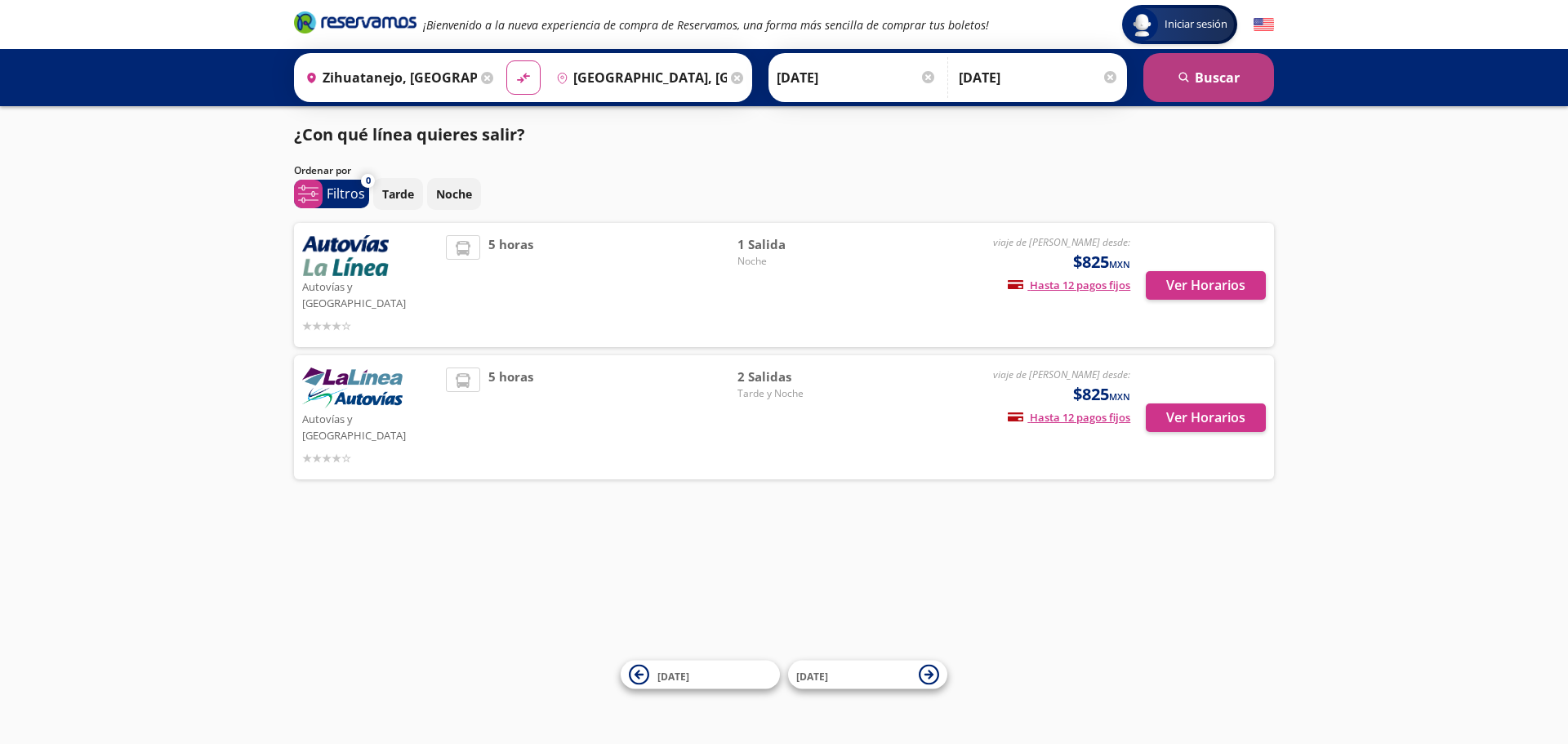
click at [1181, 89] on button "search [GEOGRAPHIC_DATA]" at bounding box center [1208, 77] width 131 height 49
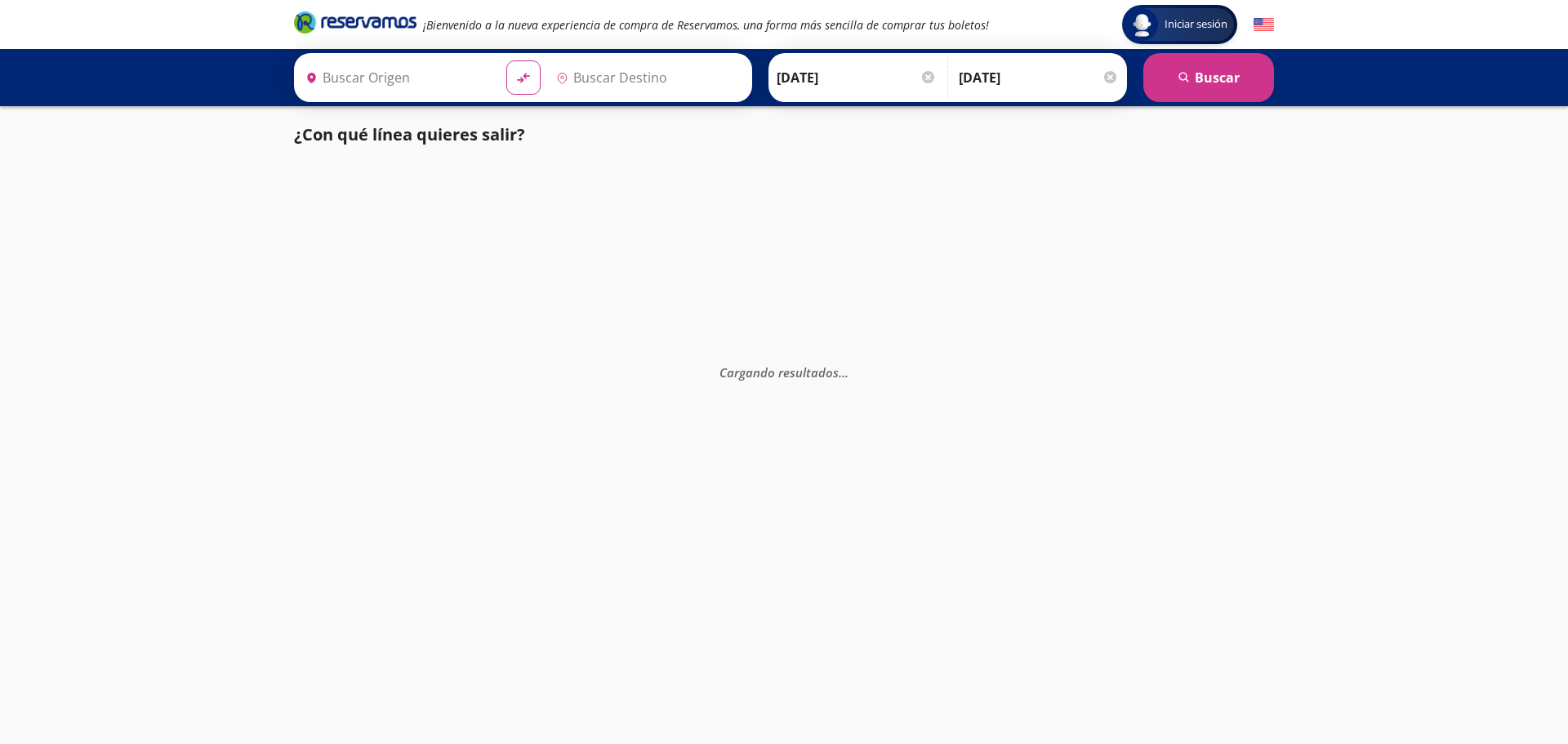
type input "Zihuatanejo, [GEOGRAPHIC_DATA]"
type input "[GEOGRAPHIC_DATA], [GEOGRAPHIC_DATA]"
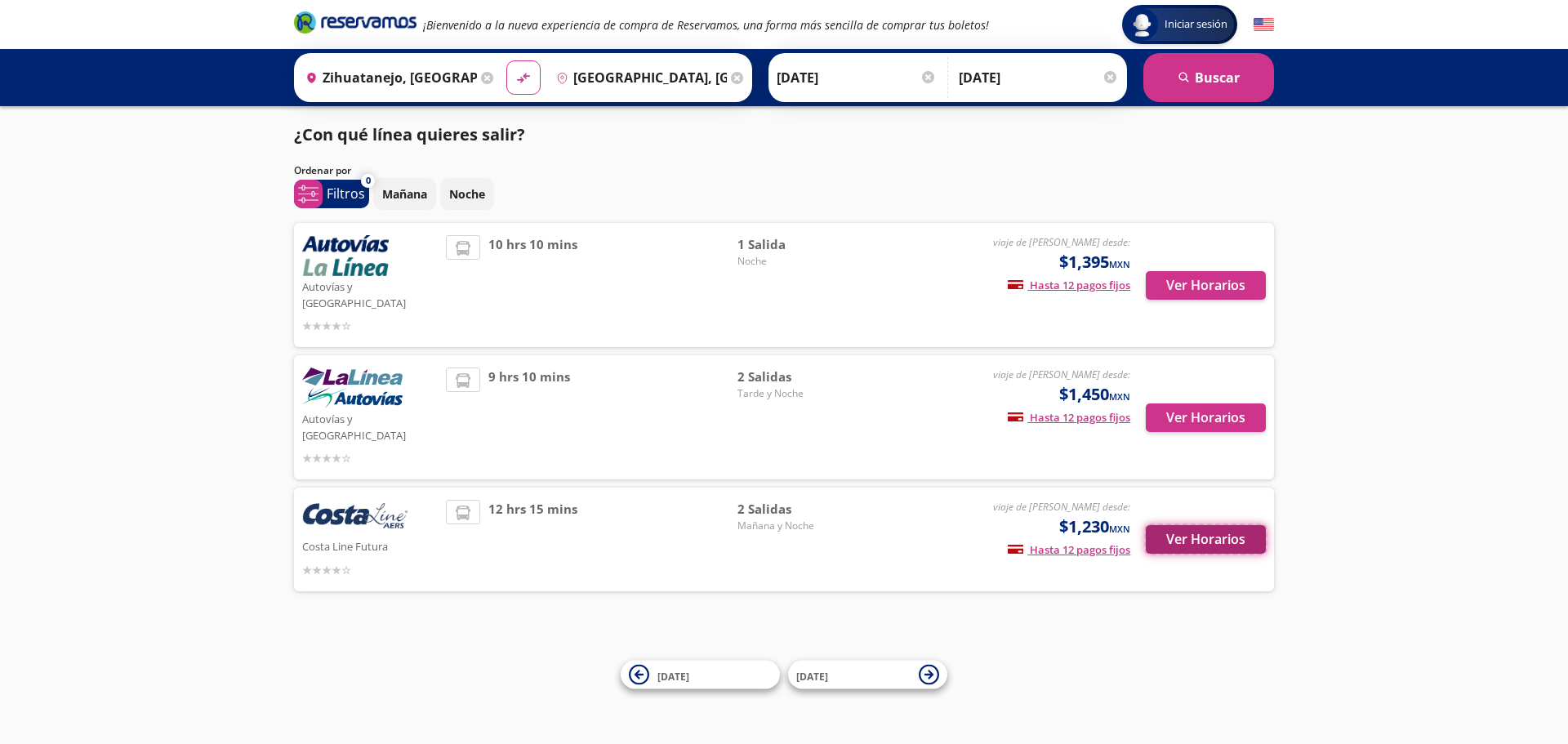
click at [1205, 524] on button "Ver Horarios" at bounding box center [1206, 538] width 120 height 28
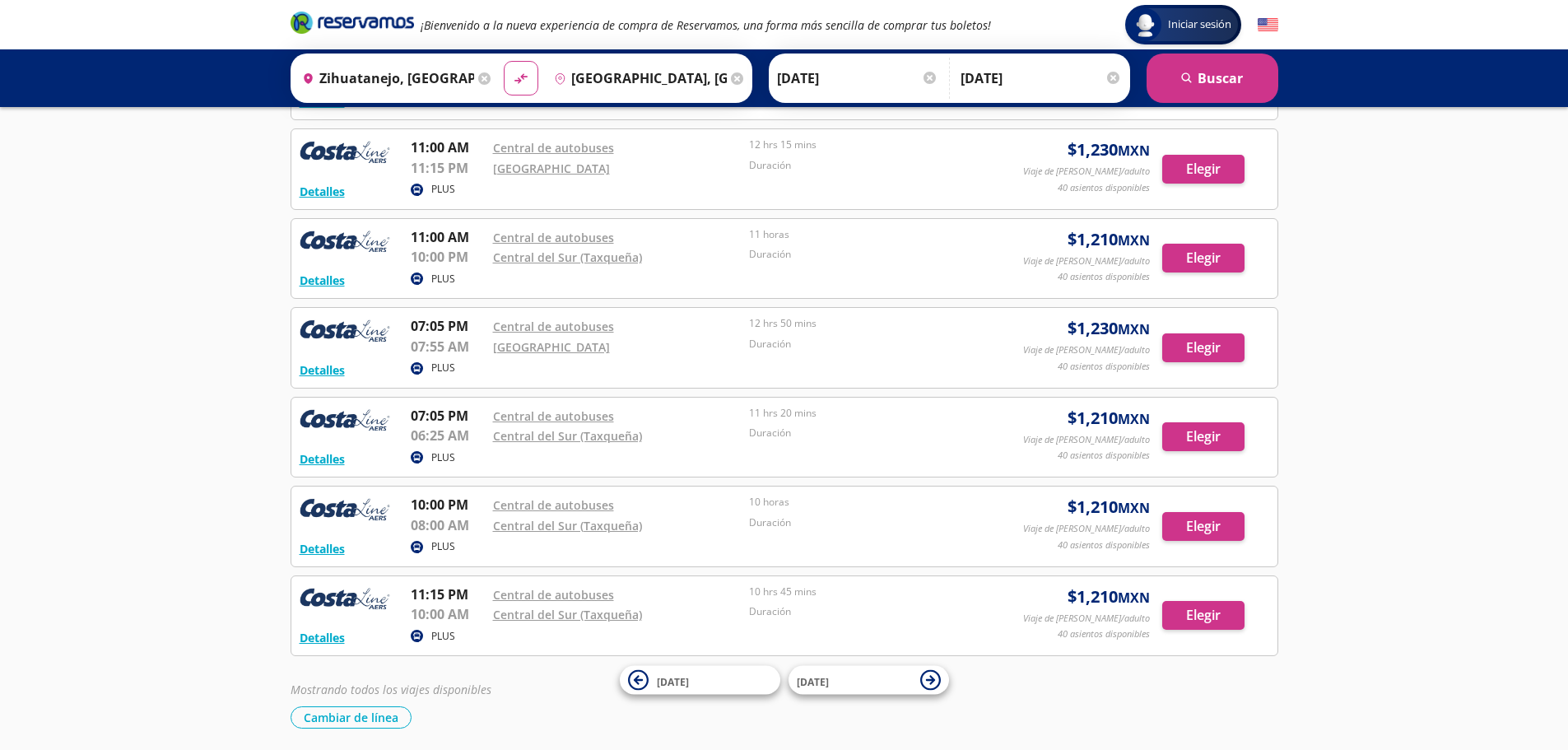
scroll to position [307, 0]
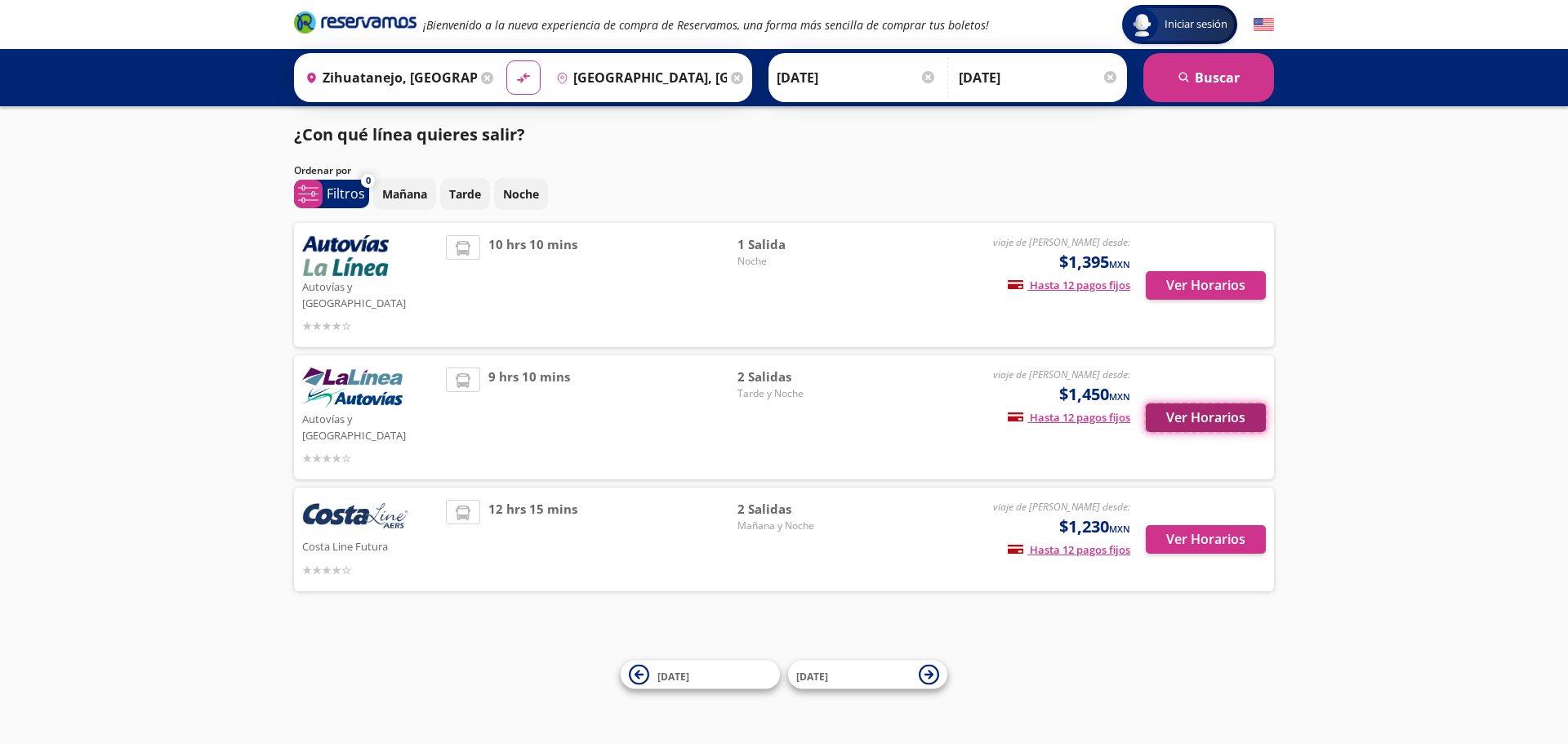
click at [1233, 403] on button "Ver Horarios" at bounding box center [1206, 417] width 120 height 28
click at [1160, 279] on button "Ver Horarios" at bounding box center [1206, 284] width 120 height 28
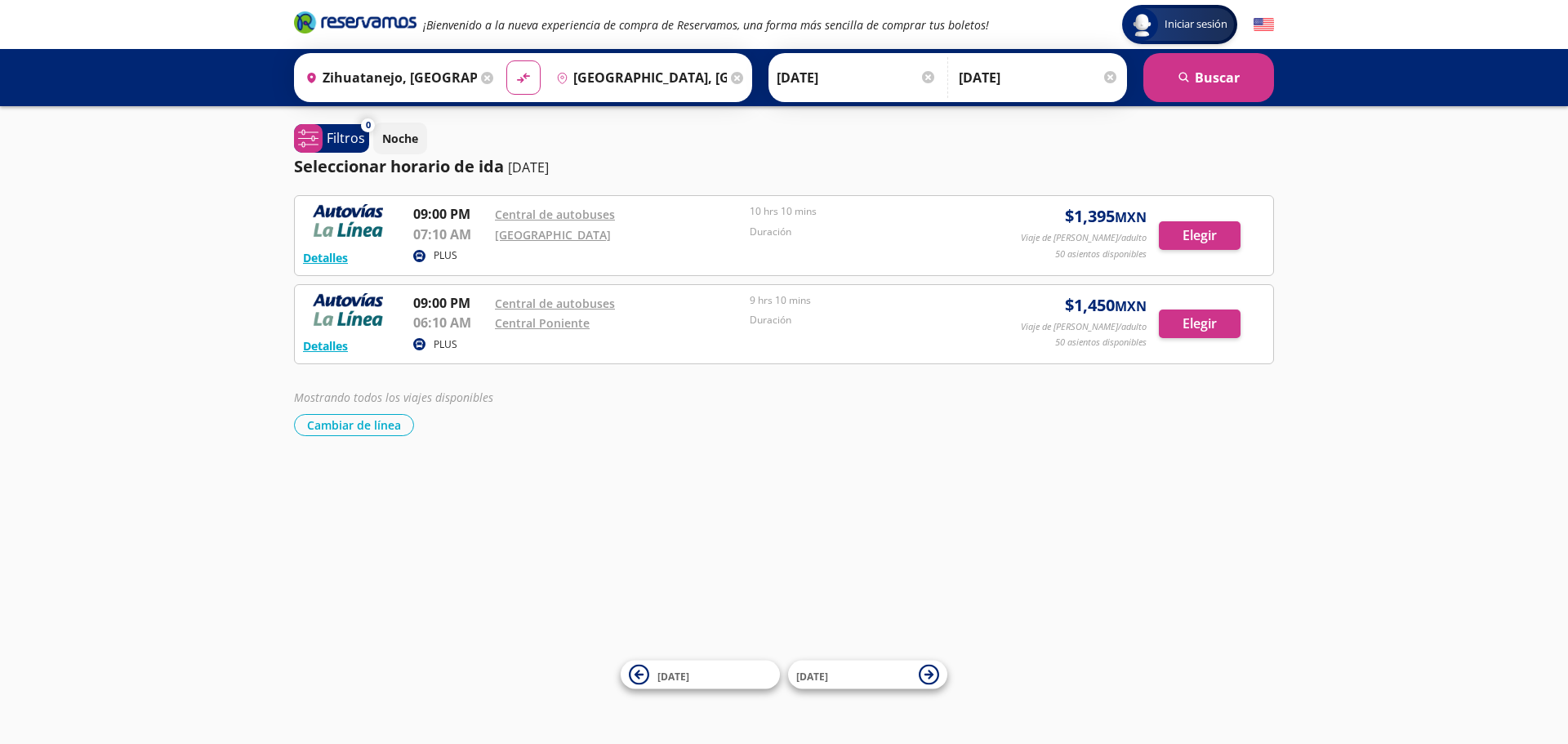
click at [843, 84] on input "[DATE]" at bounding box center [856, 78] width 160 height 41
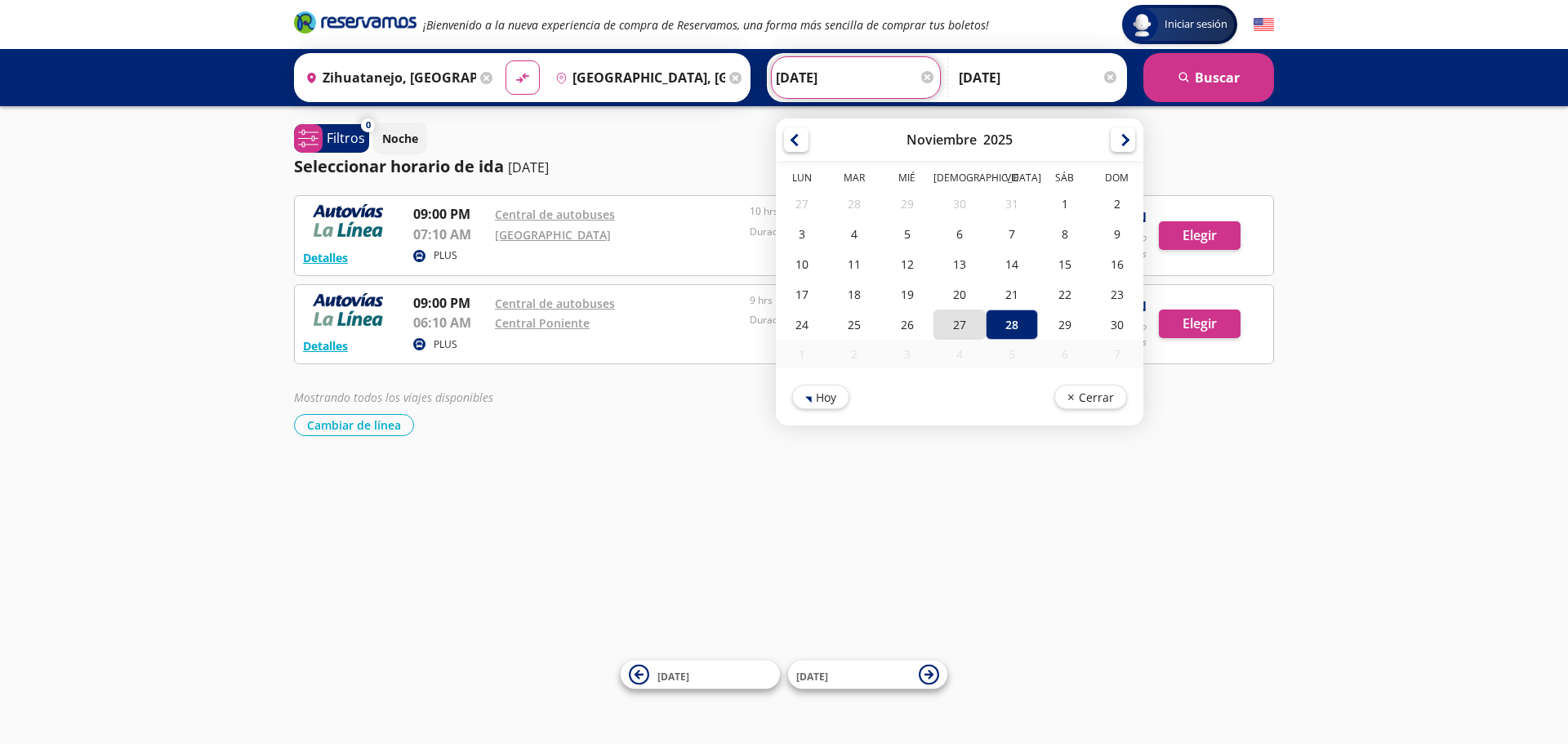
click at [952, 334] on div "27" at bounding box center [959, 324] width 52 height 30
type input "[DATE]"
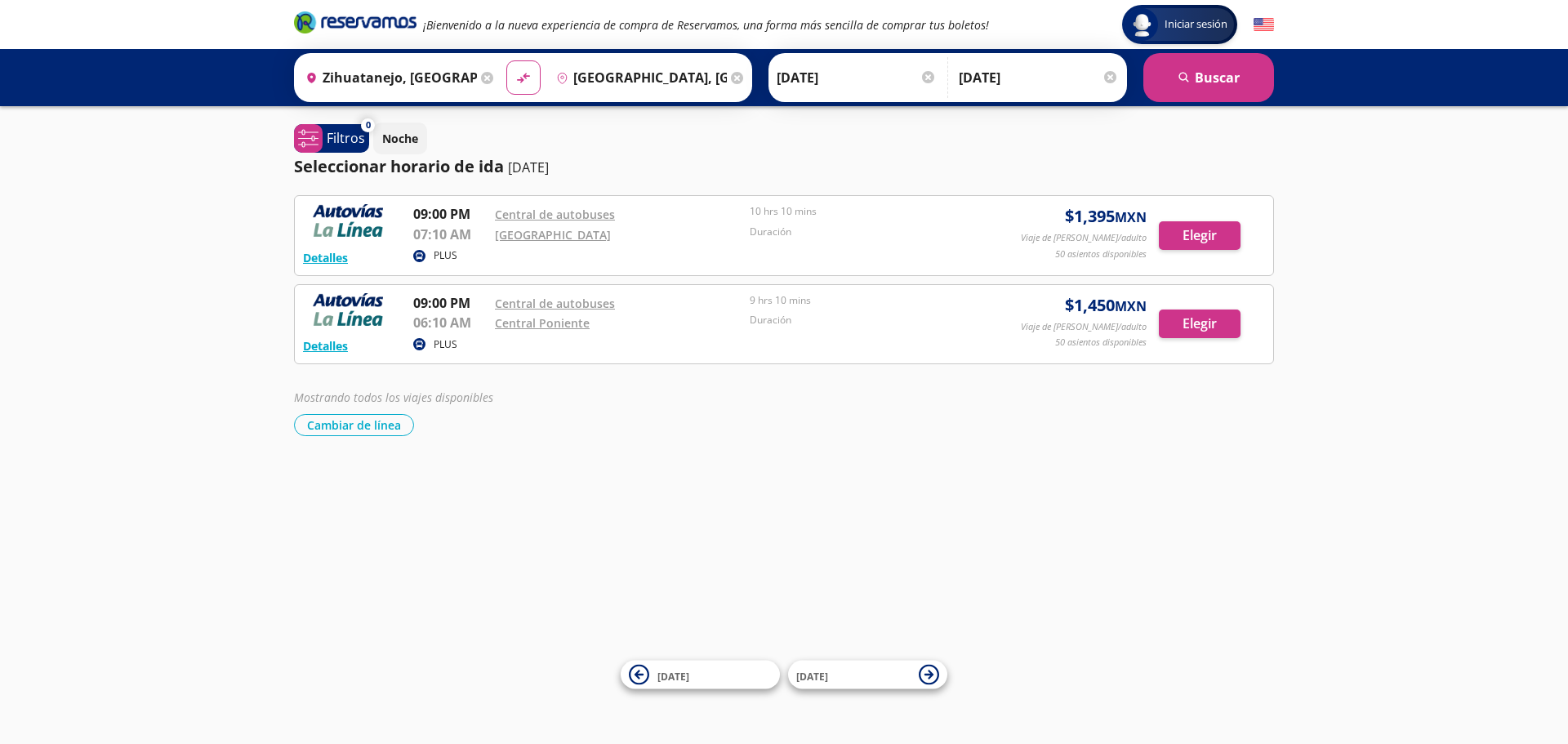
click at [1107, 70] on input "[DATE]" at bounding box center [1038, 78] width 160 height 41
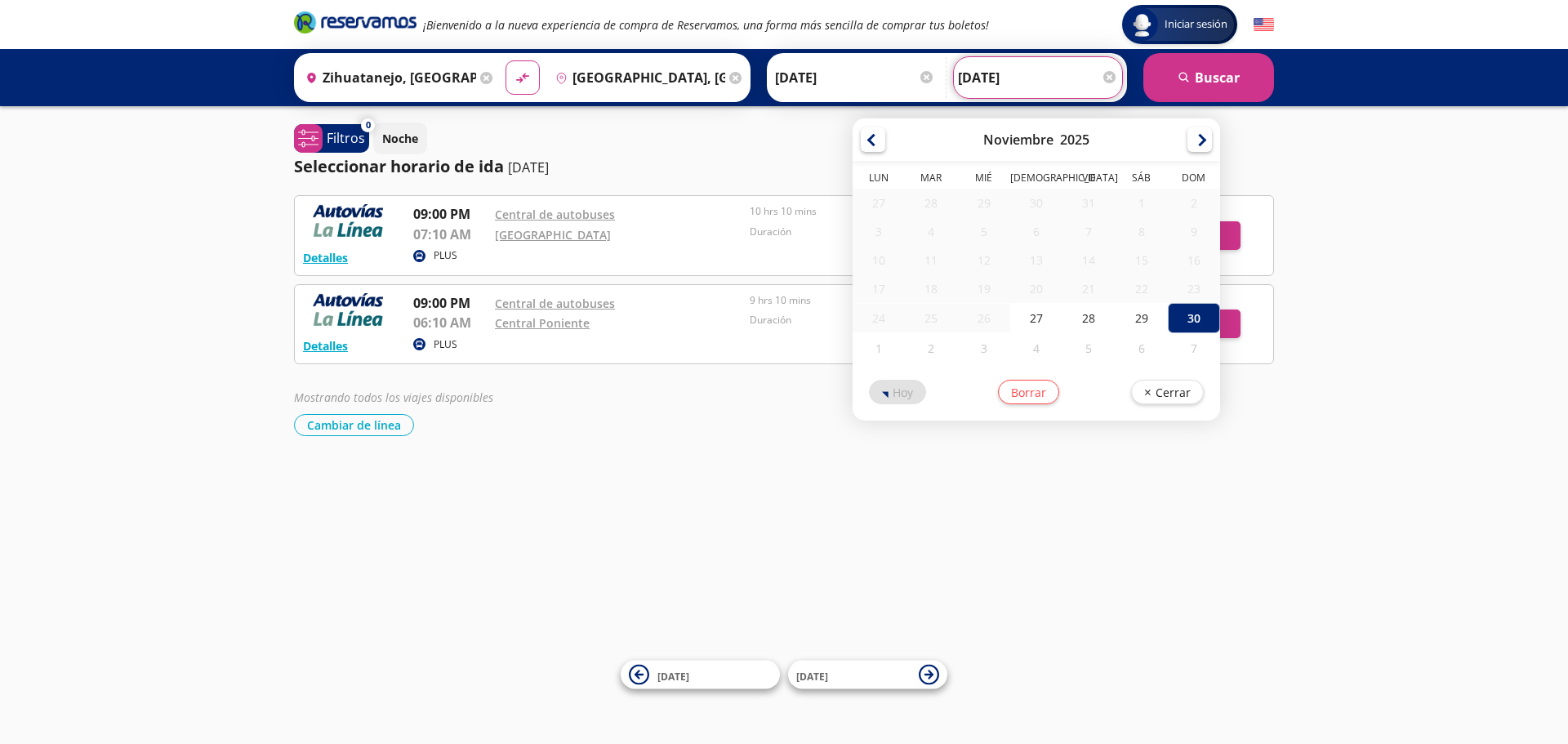
click at [1110, 73] on div at bounding box center [1109, 77] width 12 height 12
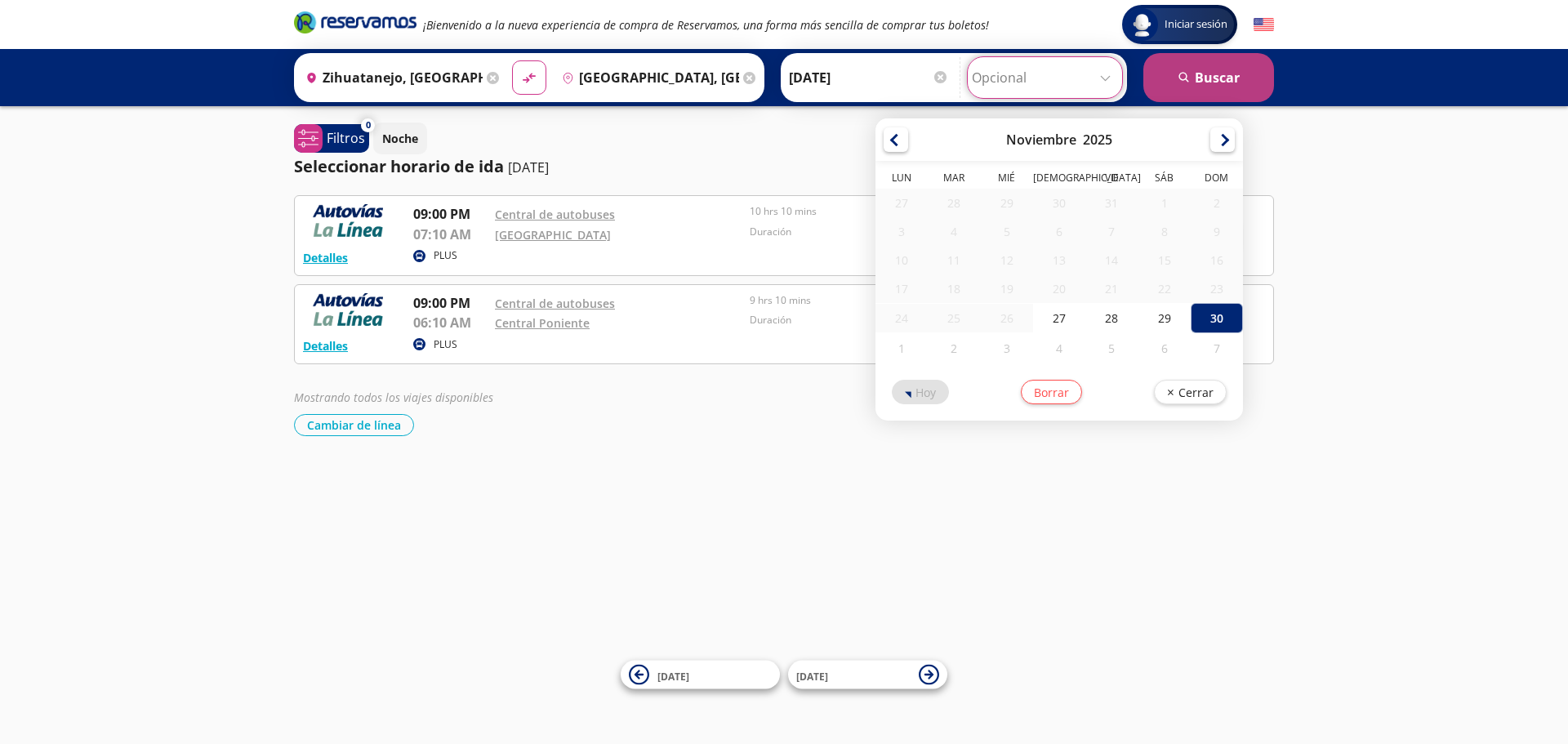
click at [1182, 67] on button "search [GEOGRAPHIC_DATA]" at bounding box center [1208, 77] width 131 height 49
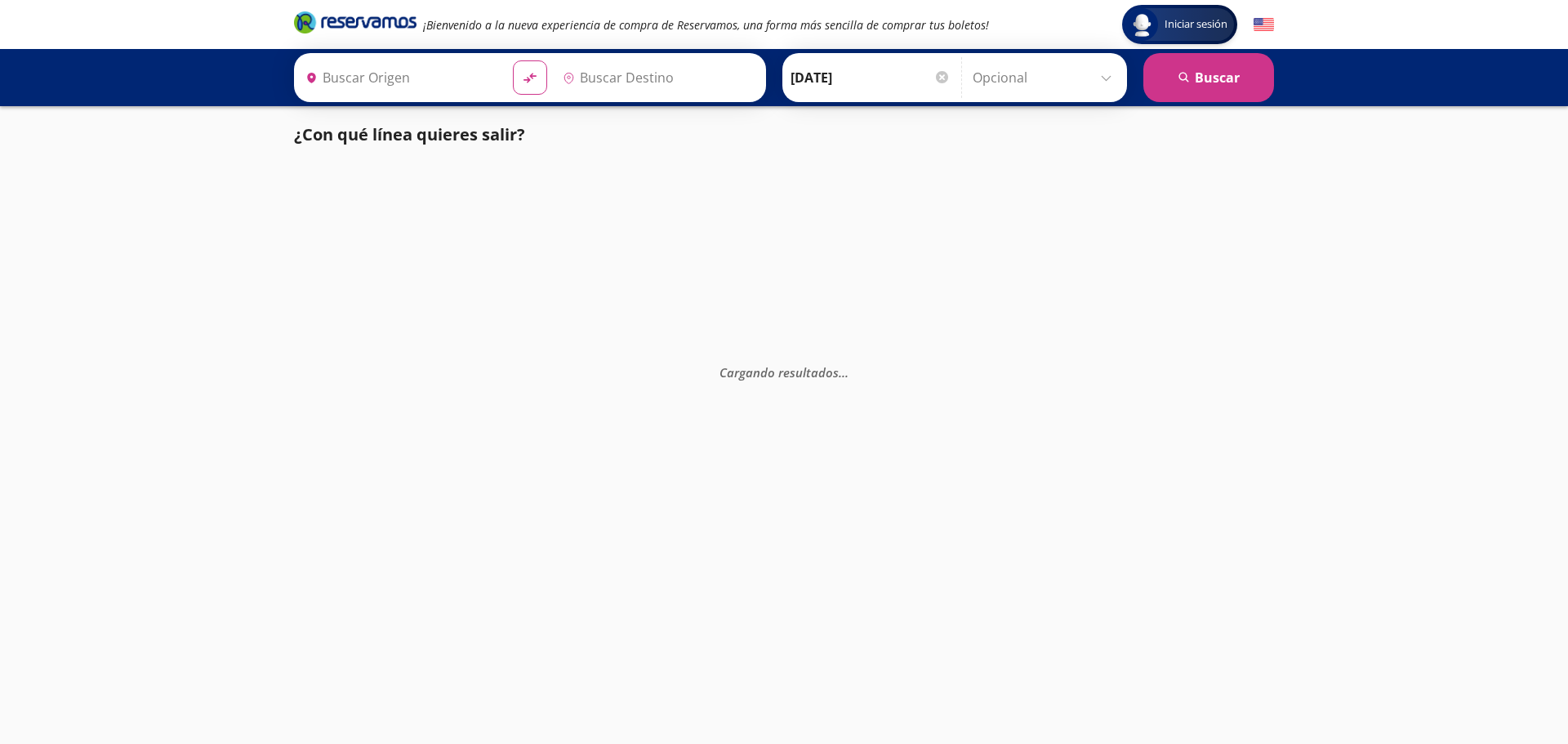
type input "[GEOGRAPHIC_DATA], [GEOGRAPHIC_DATA]"
type input "Zihuatanejo, [GEOGRAPHIC_DATA]"
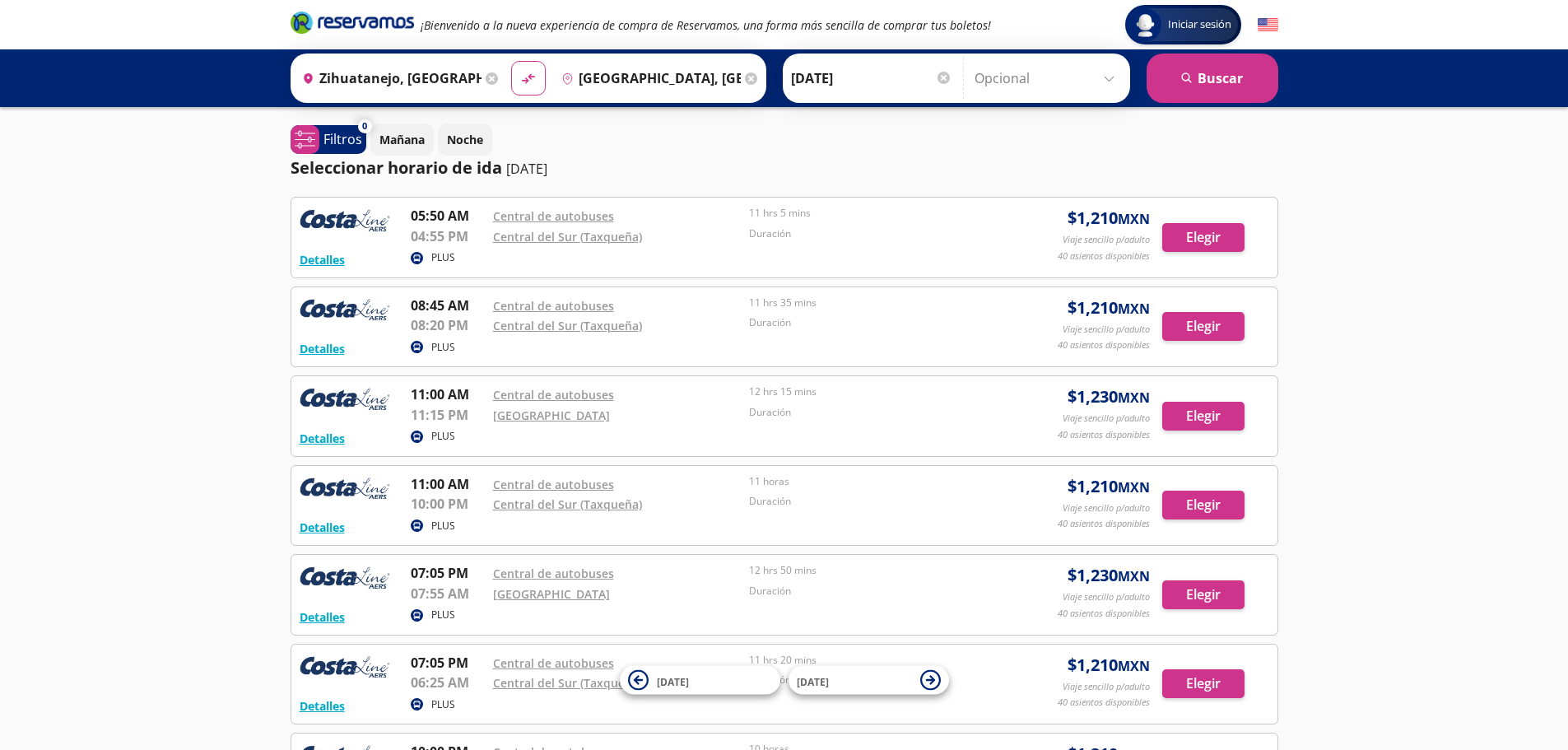
click at [455, 86] on input "Zihuatanejo, [GEOGRAPHIC_DATA]" at bounding box center [389, 78] width 186 height 41
click at [619, 76] on input "[GEOGRAPHIC_DATA], [GEOGRAPHIC_DATA]" at bounding box center [648, 78] width 186 height 41
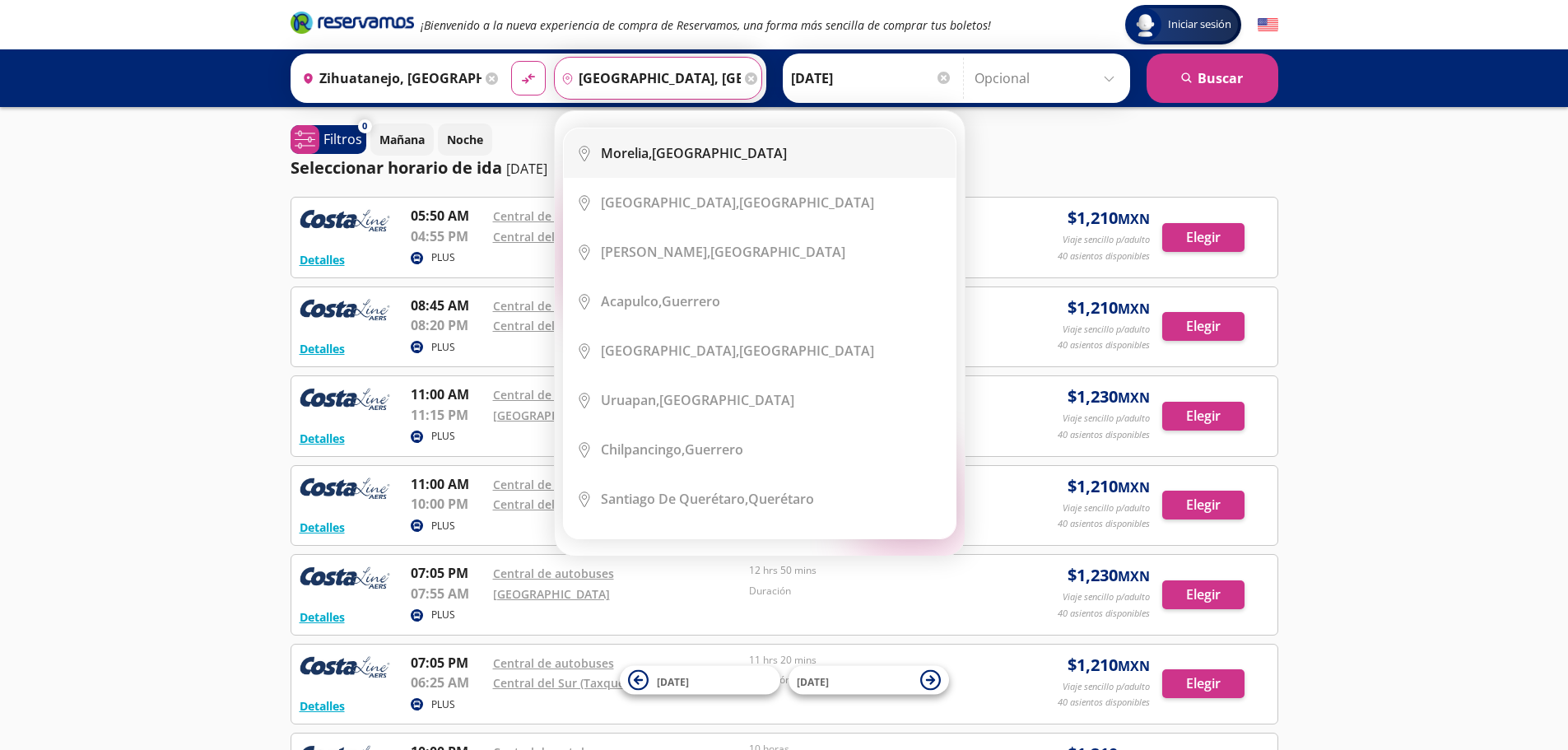
click at [644, 147] on b "Morelia," at bounding box center [626, 152] width 51 height 18
type input "[GEOGRAPHIC_DATA], [GEOGRAPHIC_DATA]"
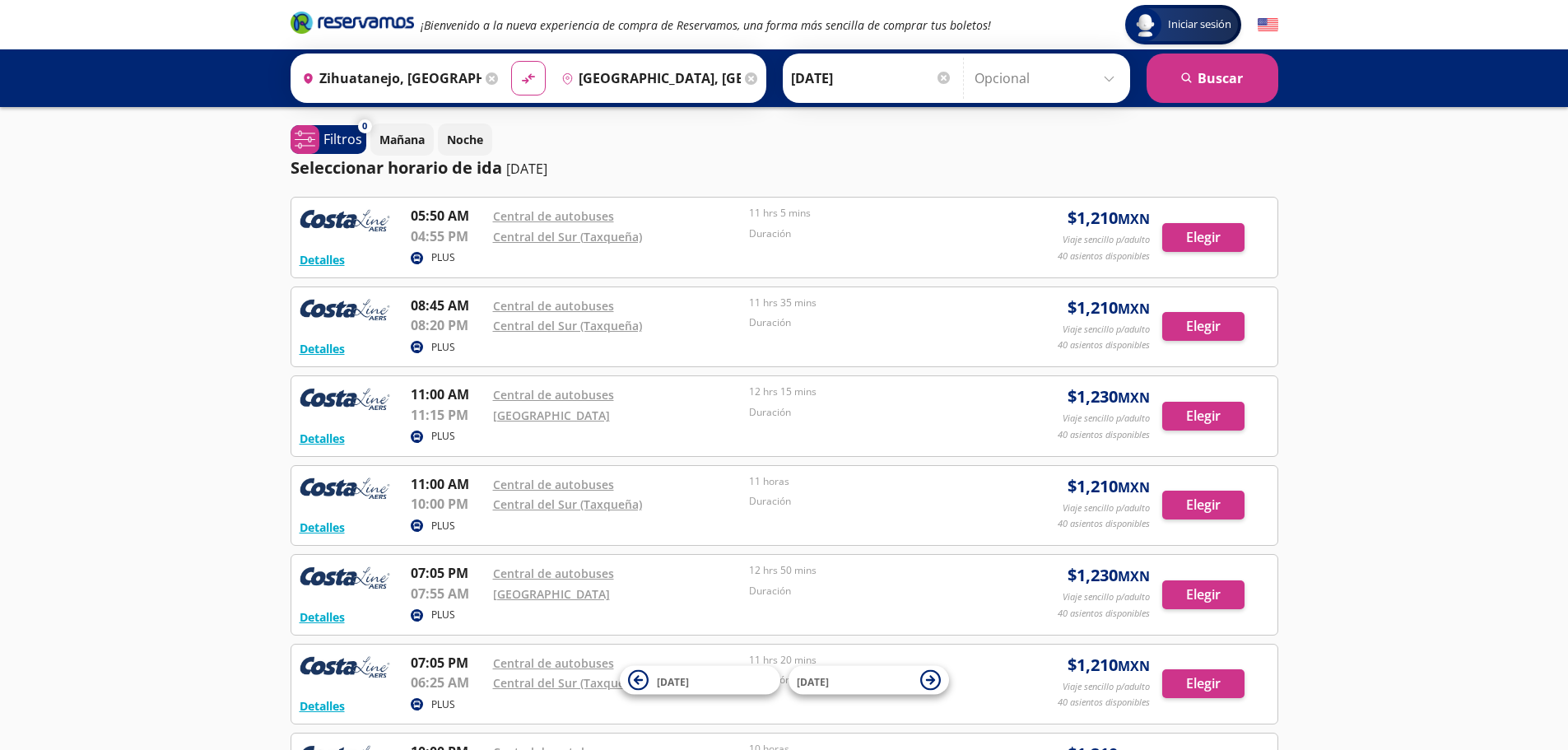
click at [1036, 72] on input "Opcional" at bounding box center [1048, 78] width 147 height 41
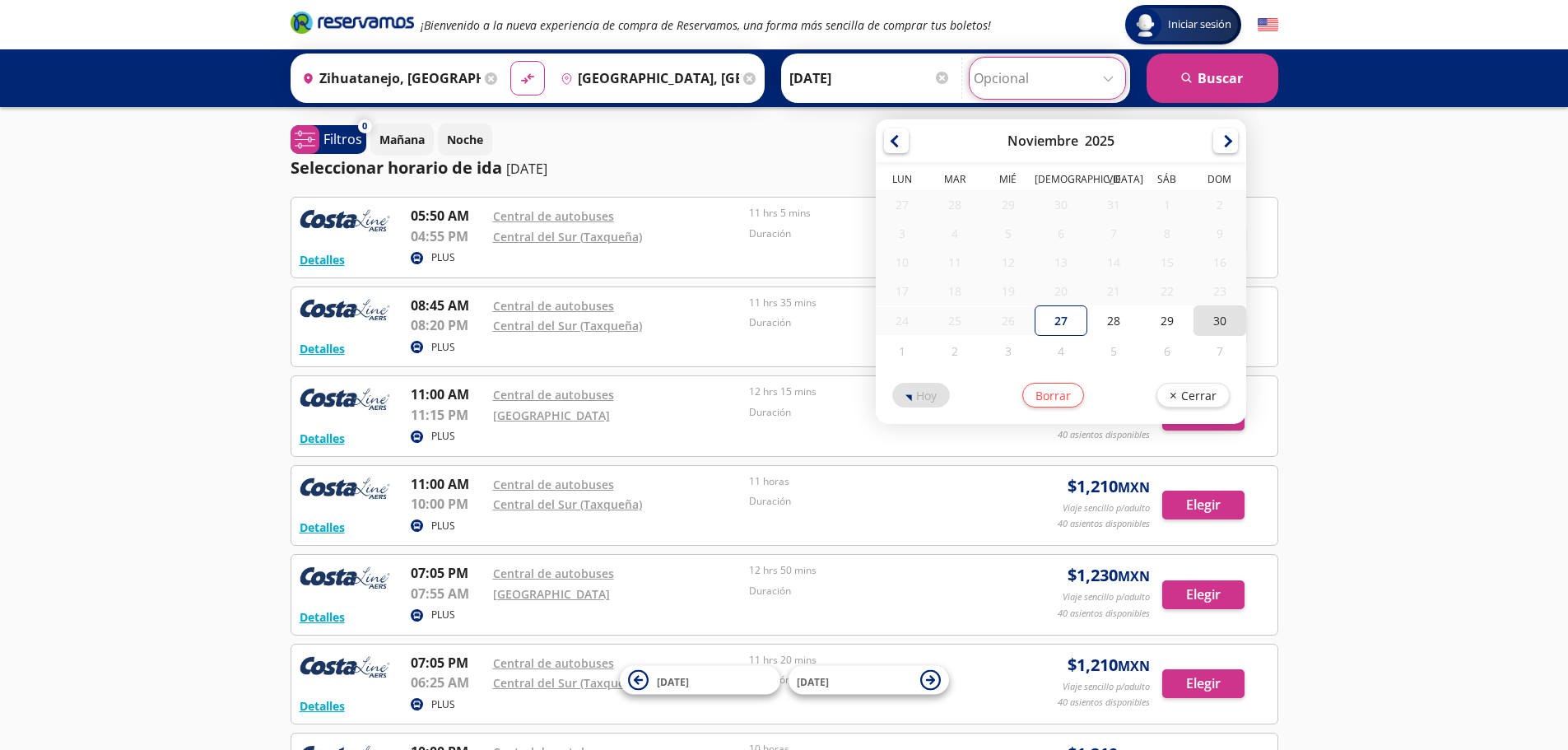
click at [1201, 325] on div "30" at bounding box center [1220, 320] width 53 height 30
type input "[DATE]"
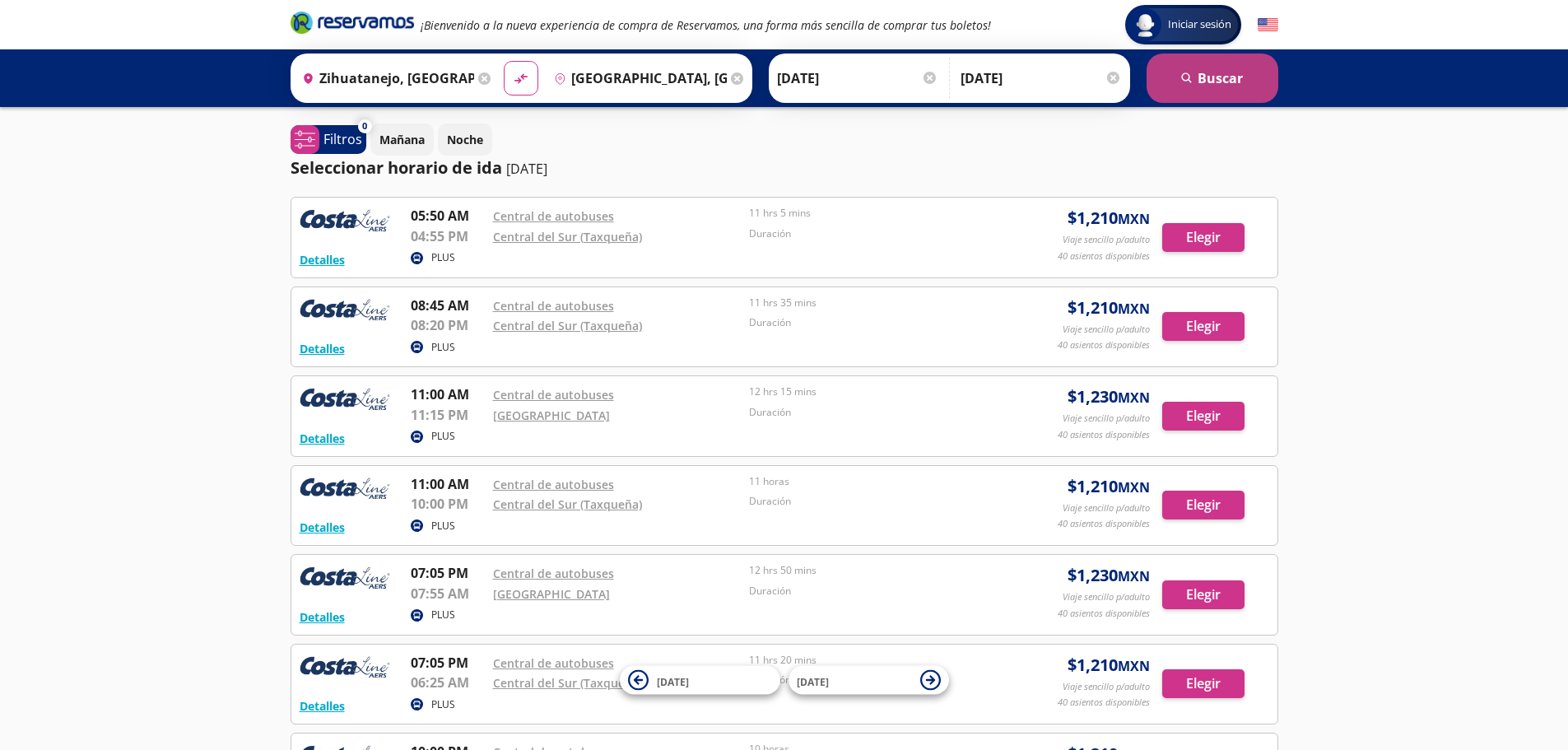
click at [1189, 84] on icon "search" at bounding box center [1187, 78] width 12 height 12
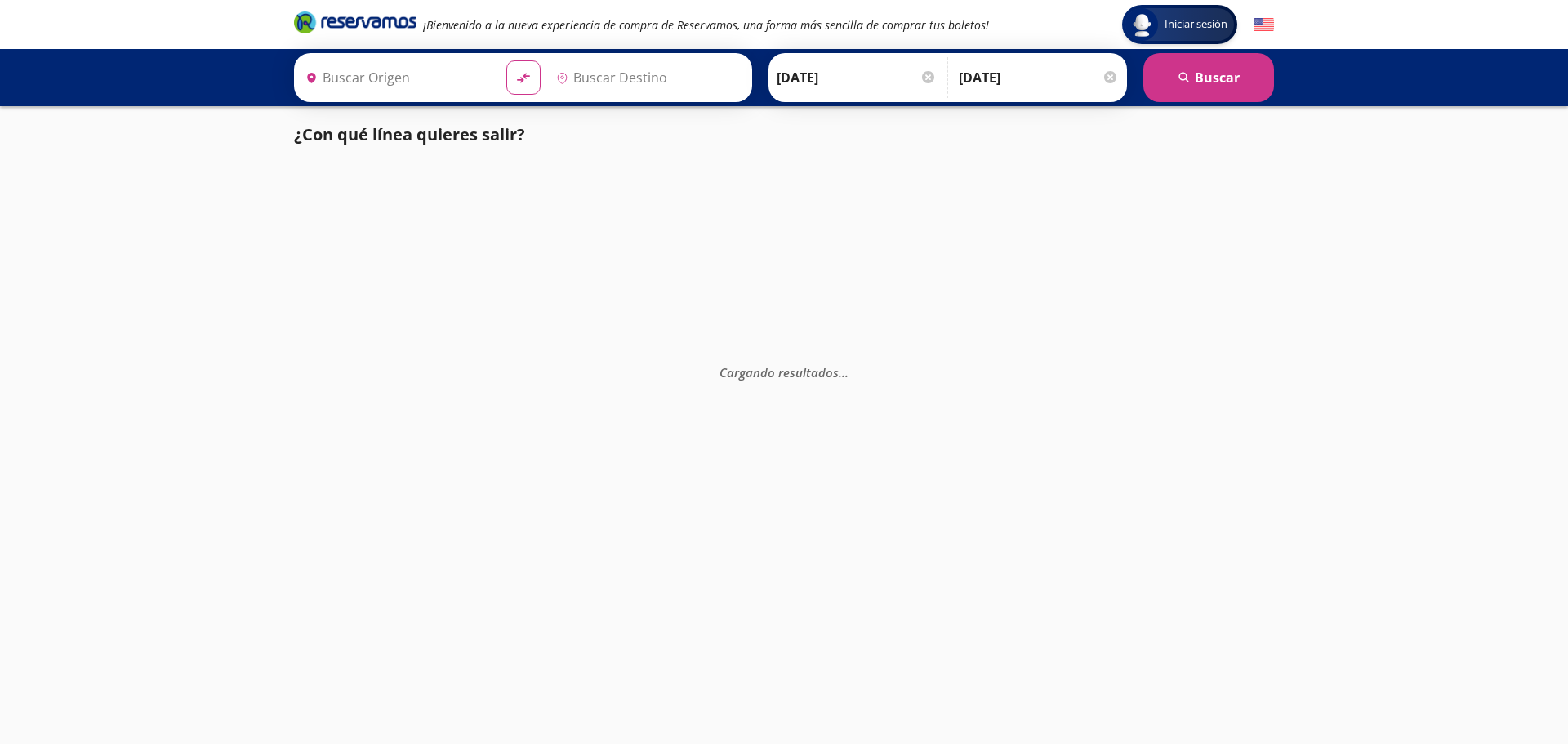
type input "Zihuatanejo, [GEOGRAPHIC_DATA]"
type input "[GEOGRAPHIC_DATA], [GEOGRAPHIC_DATA]"
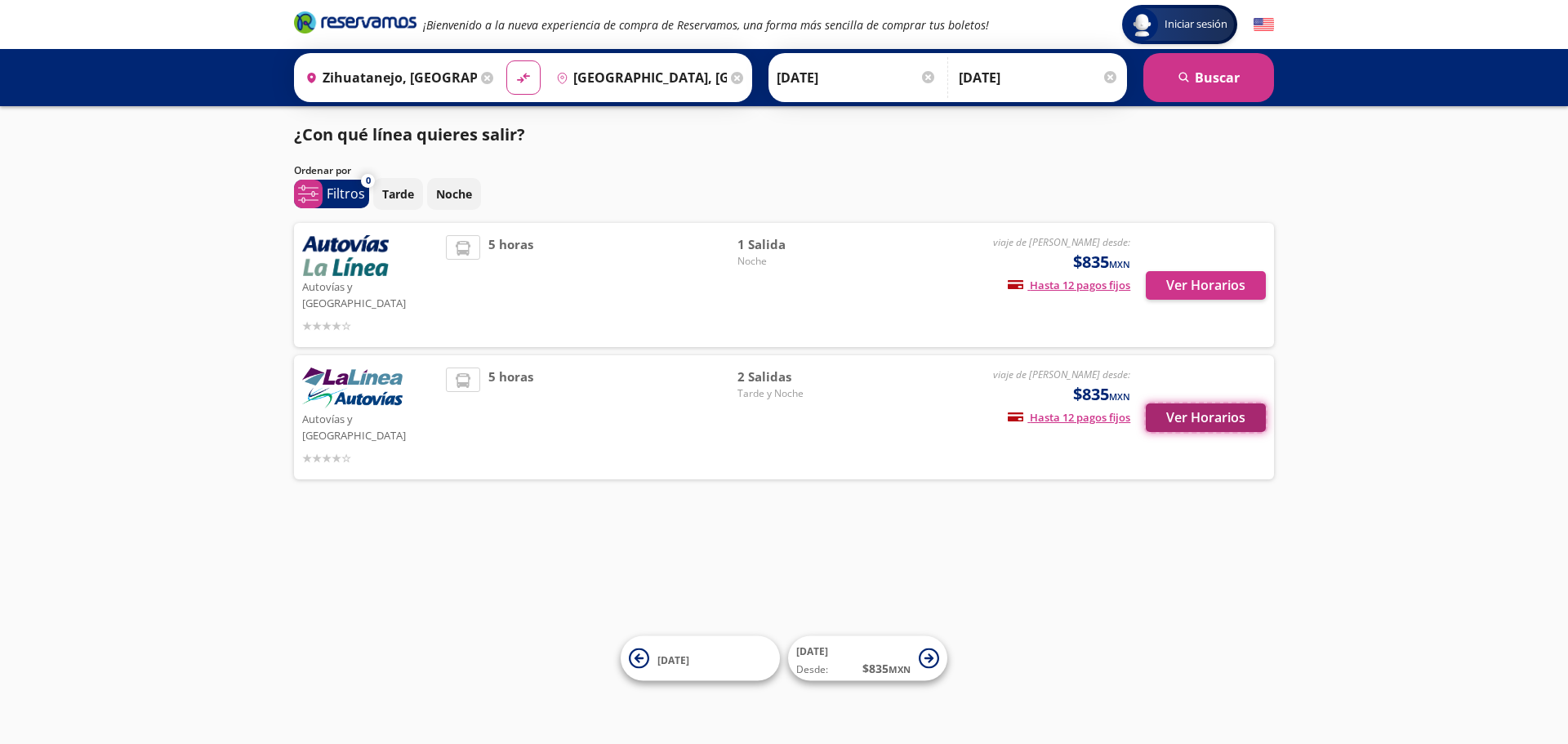
click at [1219, 403] on button "Ver Horarios" at bounding box center [1206, 417] width 120 height 28
click at [1225, 272] on button "Ver Horarios" at bounding box center [1206, 284] width 120 height 28
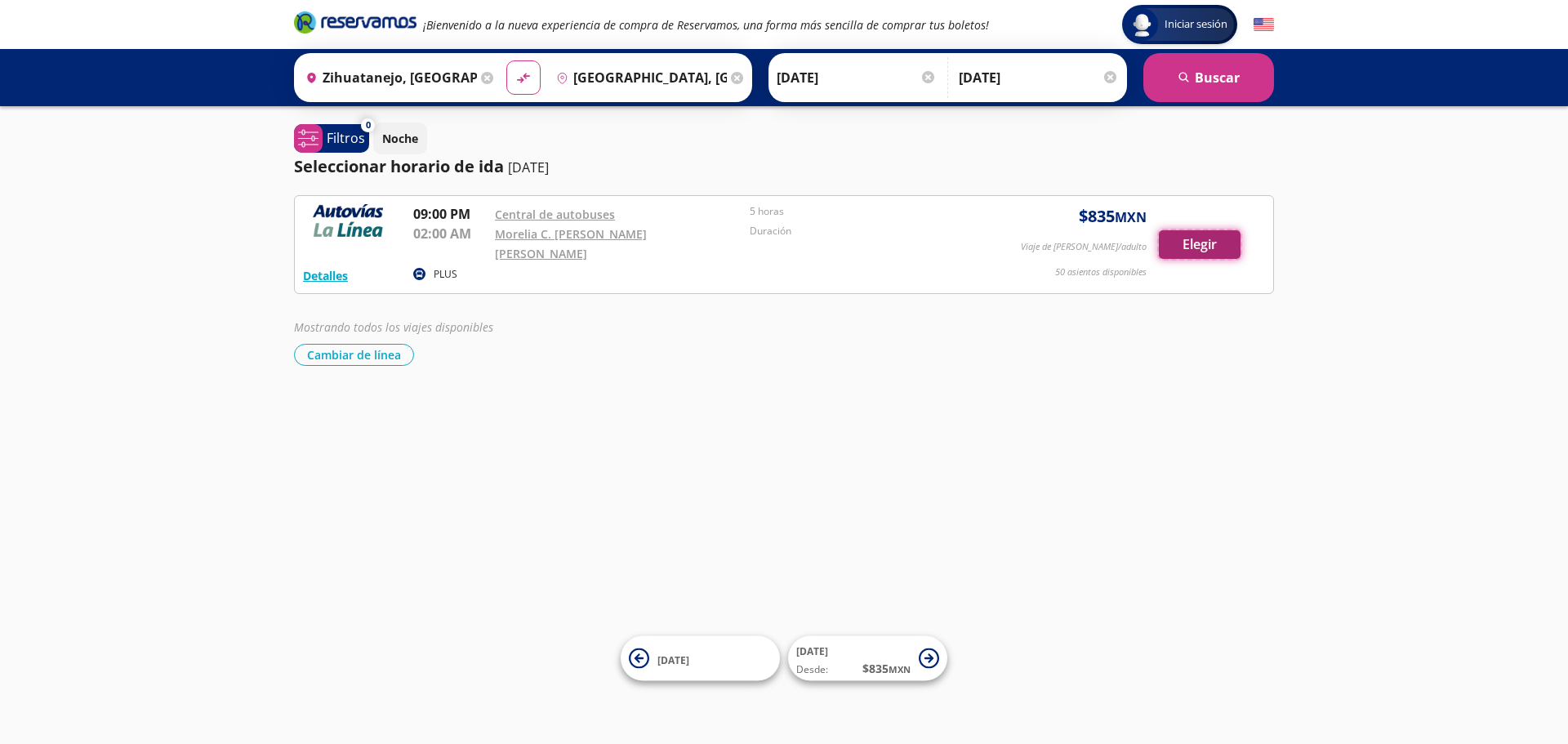
click at [1186, 232] on button "Elegir" at bounding box center [1200, 243] width 82 height 28
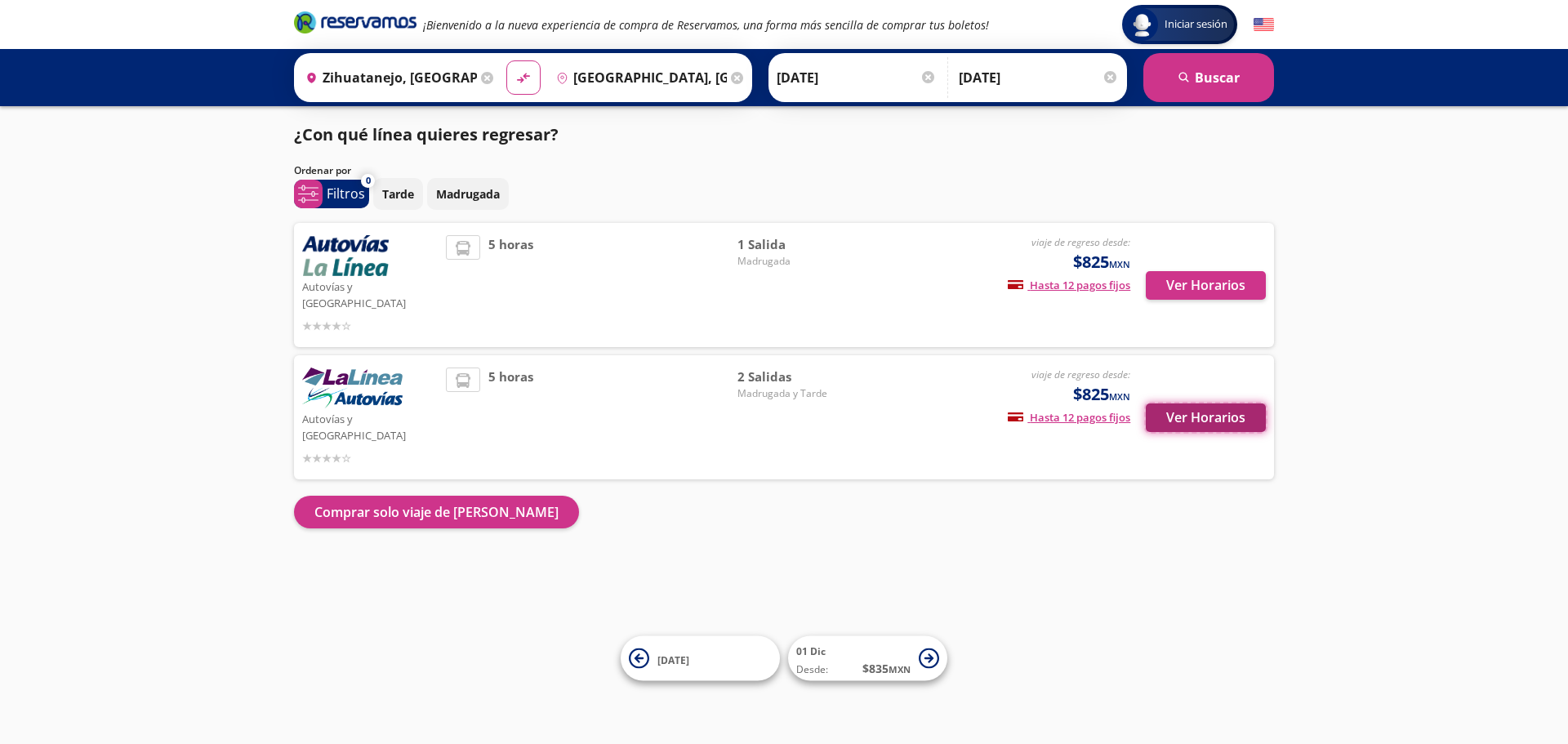
click at [1183, 403] on button "Ver Horarios" at bounding box center [1206, 417] width 120 height 28
click at [1177, 280] on button "Ver Horarios" at bounding box center [1206, 284] width 120 height 28
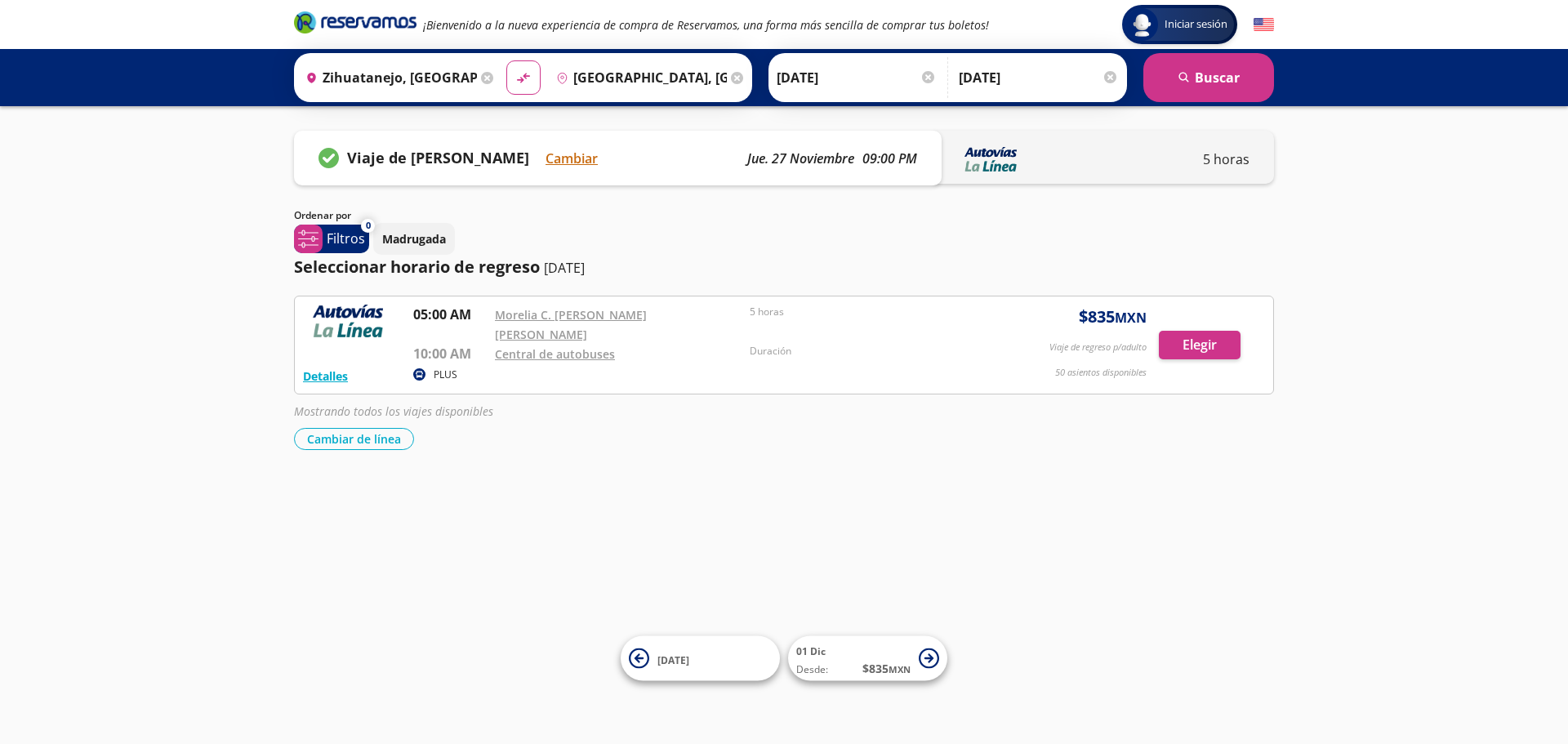
drag, startPoint x: 974, startPoint y: 486, endPoint x: 984, endPoint y: 481, distance: 11.2
